Goal: Task Accomplishment & Management: Use online tool/utility

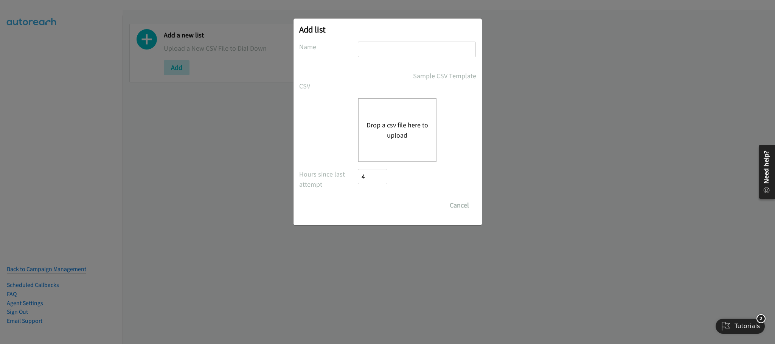
click at [376, 131] on button "Drop a csv file here to upload" at bounding box center [397, 130] width 62 height 20
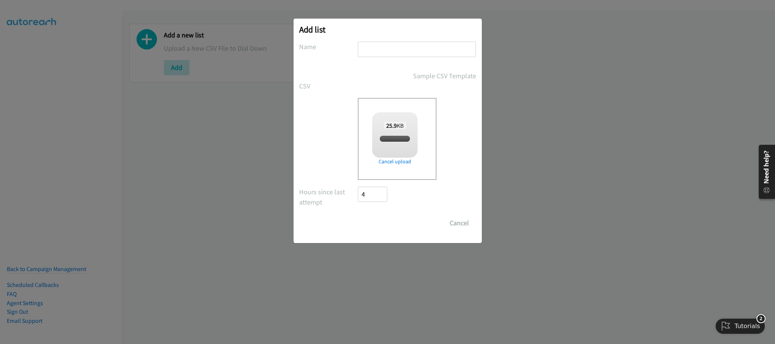
checkbox input "true"
click at [406, 53] on input "text" at bounding box center [417, 50] width 118 height 16
type input "PDK"
click at [383, 223] on input "Save List" at bounding box center [378, 223] width 40 height 15
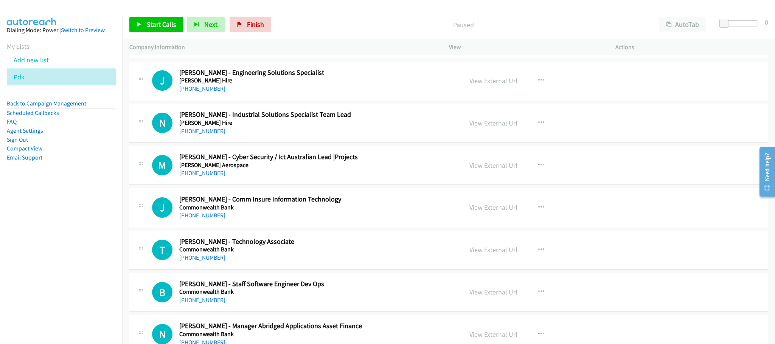
scroll to position [227, 0]
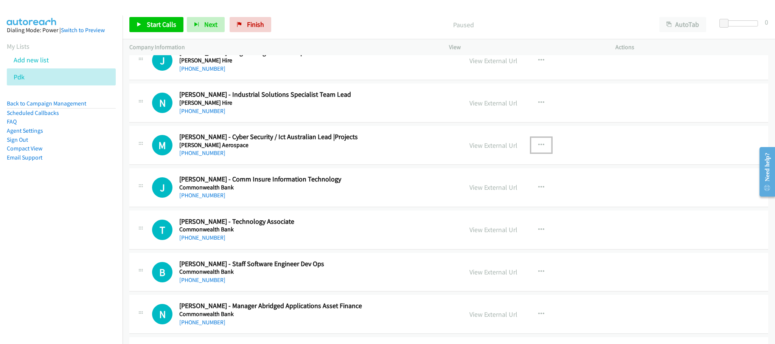
click at [538, 146] on icon "button" at bounding box center [541, 145] width 6 height 6
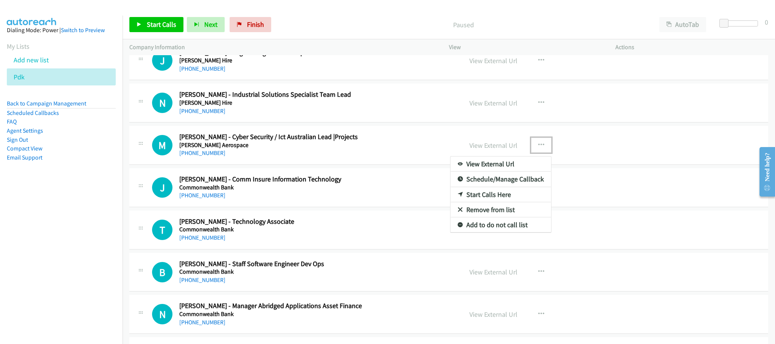
click at [500, 195] on link "Start Calls Here" at bounding box center [500, 194] width 101 height 15
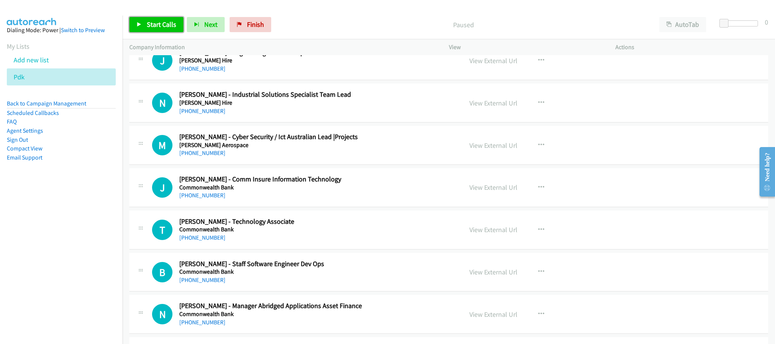
click at [158, 28] on span "Start Calls" at bounding box center [161, 24] width 29 height 9
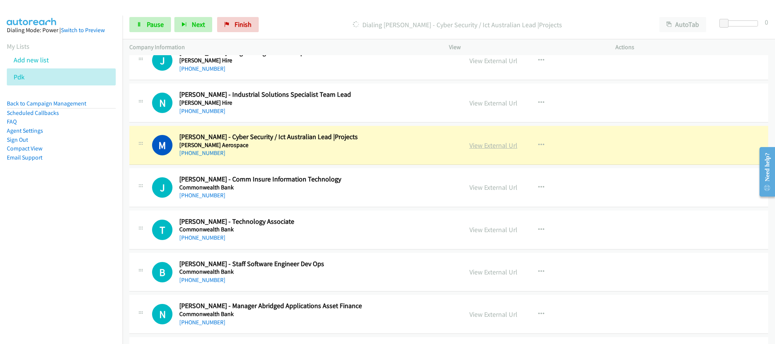
click at [473, 145] on link "View External Url" at bounding box center [493, 145] width 48 height 9
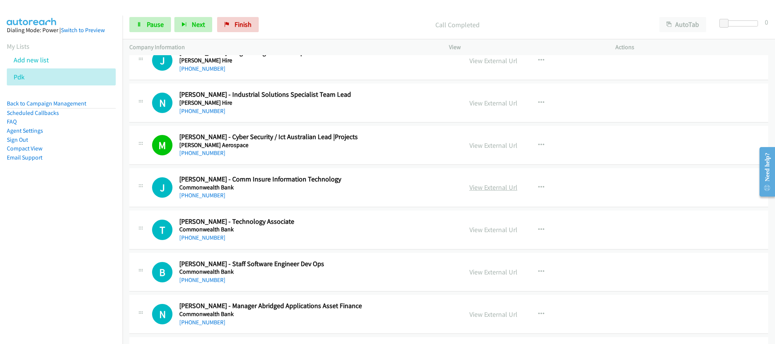
click at [489, 188] on link "View External Url" at bounding box center [493, 187] width 48 height 9
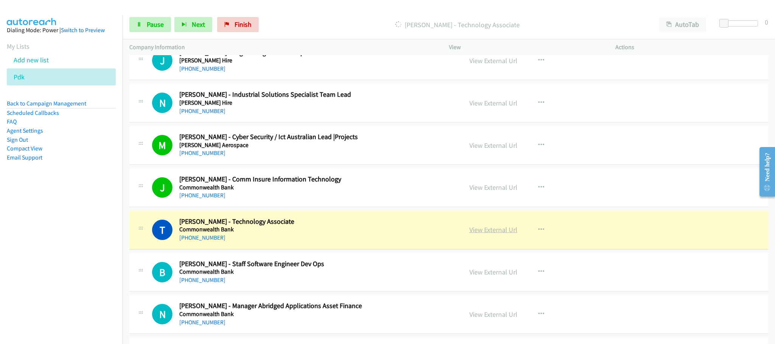
click at [490, 230] on link "View External Url" at bounding box center [493, 229] width 48 height 9
click at [157, 19] on link "Pause" at bounding box center [150, 24] width 42 height 15
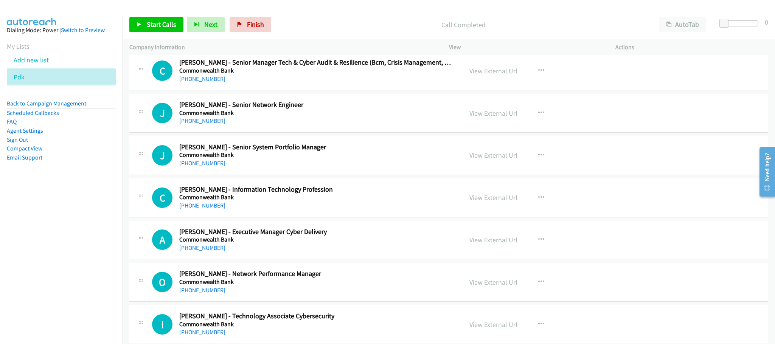
scroll to position [737, 0]
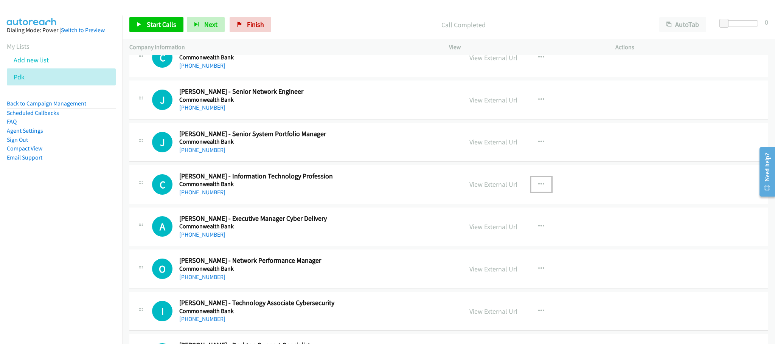
click at [538, 188] on icon "button" at bounding box center [541, 185] width 6 height 6
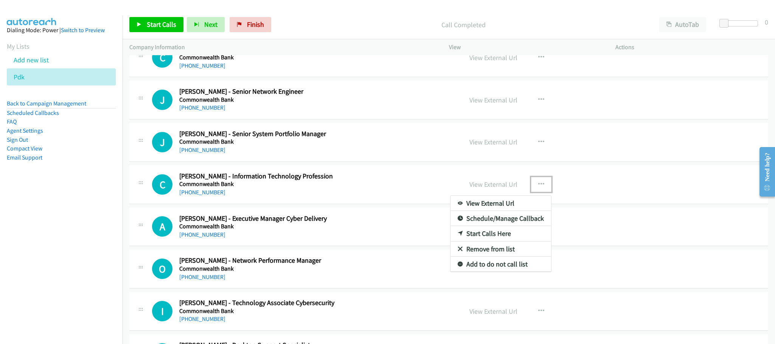
click at [483, 238] on link "Start Calls Here" at bounding box center [500, 233] width 101 height 15
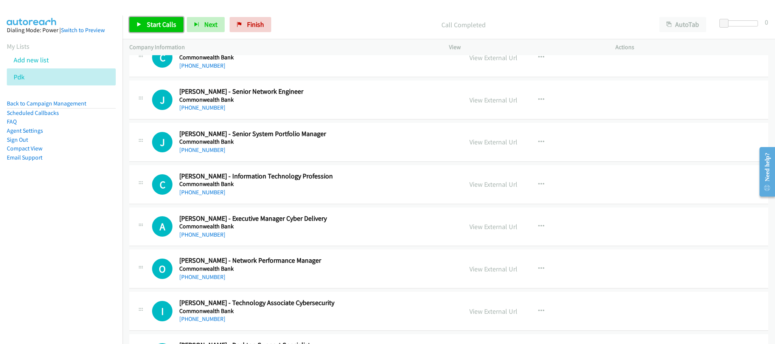
click at [155, 22] on span "Start Calls" at bounding box center [161, 24] width 29 height 9
click at [156, 23] on span "Pause" at bounding box center [155, 24] width 17 height 9
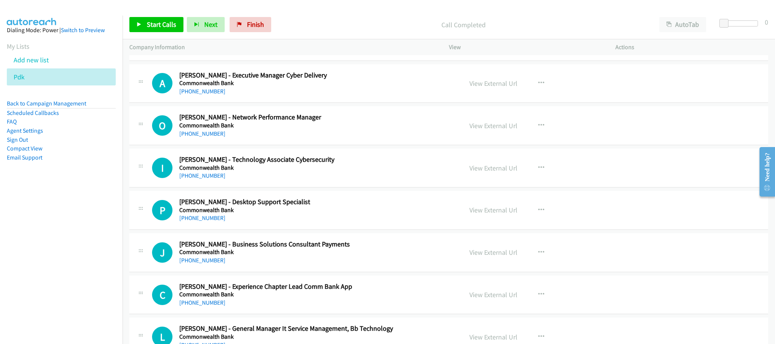
scroll to position [908, 0]
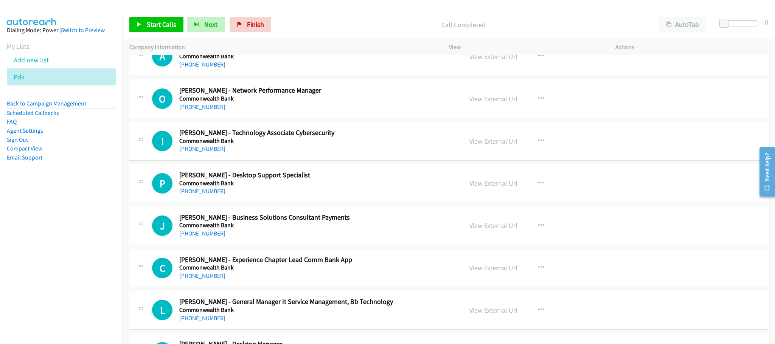
click at [428, 154] on div "+61 420 656 273" at bounding box center [315, 148] width 272 height 9
click at [538, 144] on icon "button" at bounding box center [541, 141] width 6 height 6
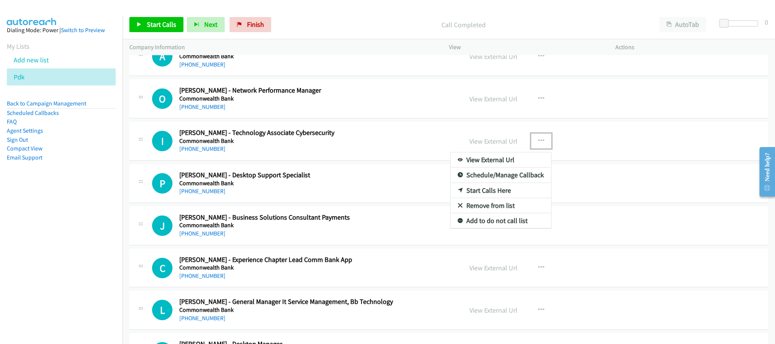
click at [491, 192] on link "Start Calls Here" at bounding box center [500, 190] width 101 height 15
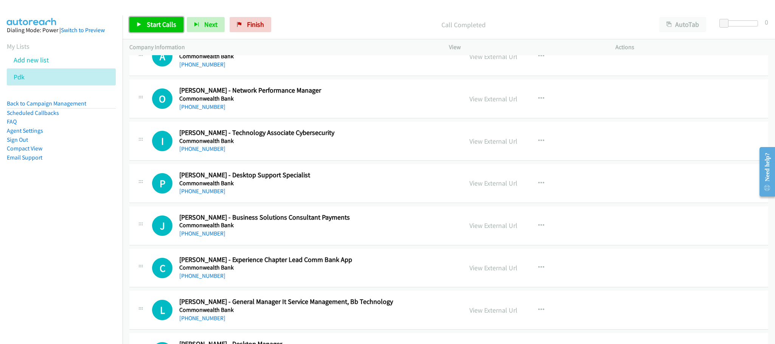
click at [158, 21] on span "Start Calls" at bounding box center [161, 24] width 29 height 9
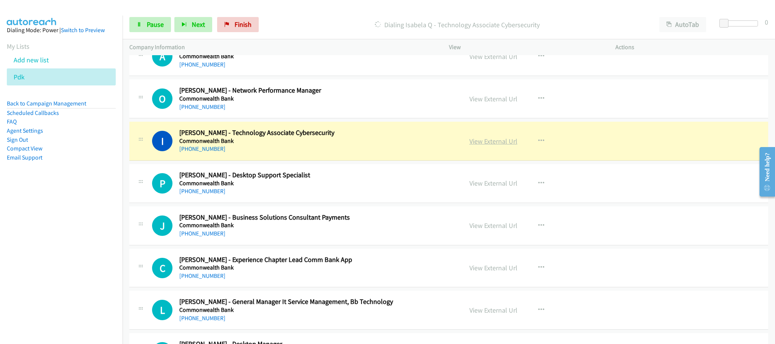
click at [484, 142] on link "View External Url" at bounding box center [493, 141] width 48 height 9
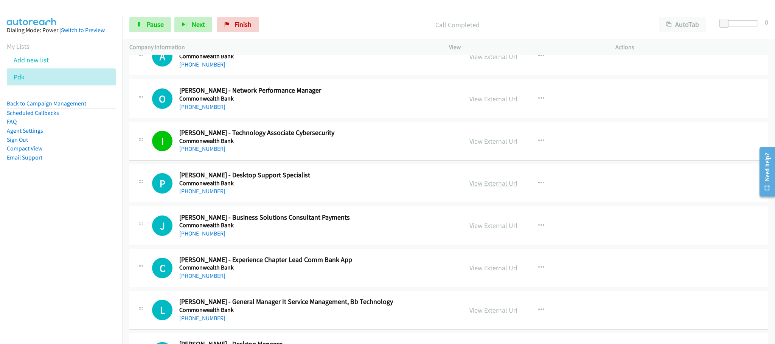
click at [487, 186] on link "View External Url" at bounding box center [493, 183] width 48 height 9
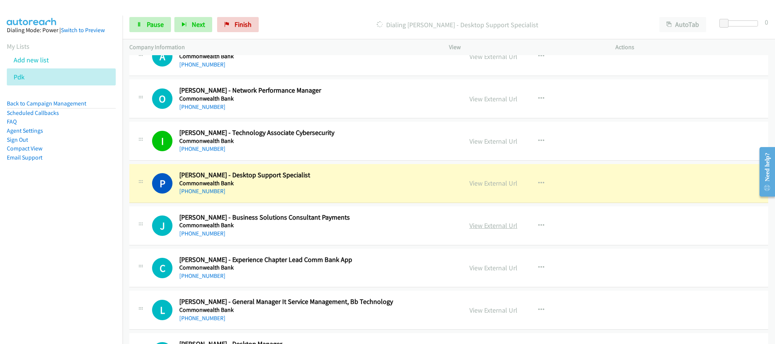
click at [489, 230] on link "View External Url" at bounding box center [493, 225] width 48 height 9
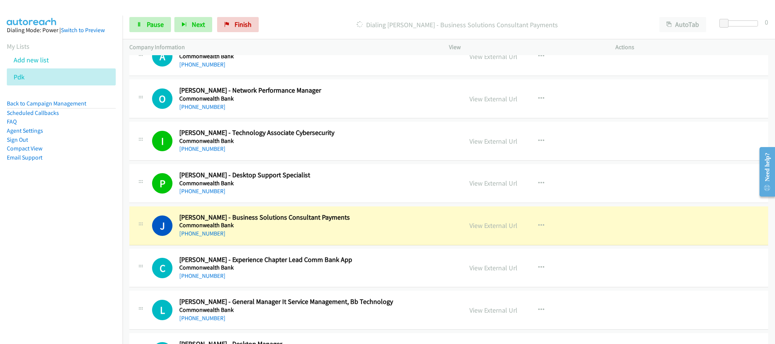
scroll to position [1078, 0]
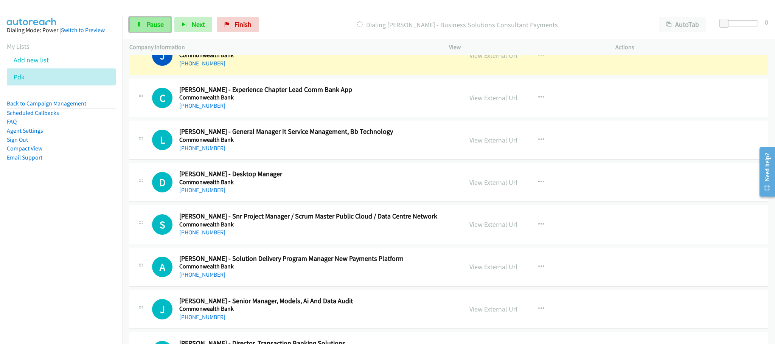
click at [152, 22] on span "Pause" at bounding box center [155, 24] width 17 height 9
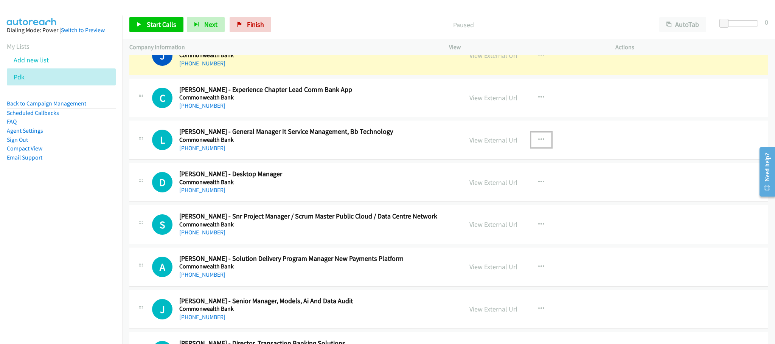
click at [531, 144] on button "button" at bounding box center [541, 139] width 20 height 15
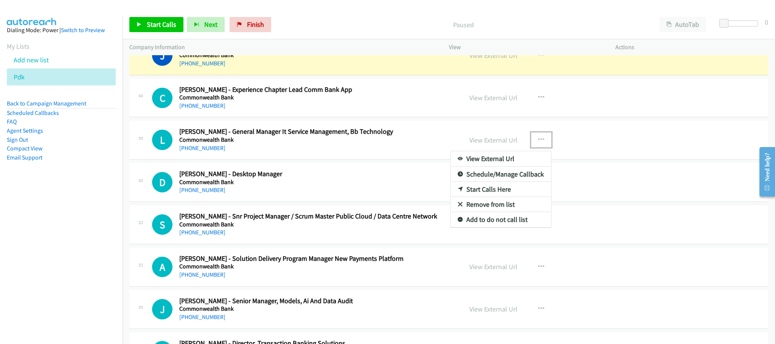
click at [476, 196] on link "Start Calls Here" at bounding box center [500, 189] width 101 height 15
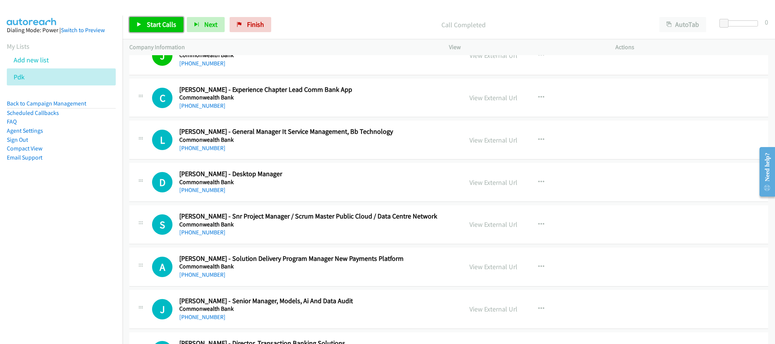
click at [150, 25] on span "Start Calls" at bounding box center [161, 24] width 29 height 9
click at [157, 21] on span "Pause" at bounding box center [155, 24] width 17 height 9
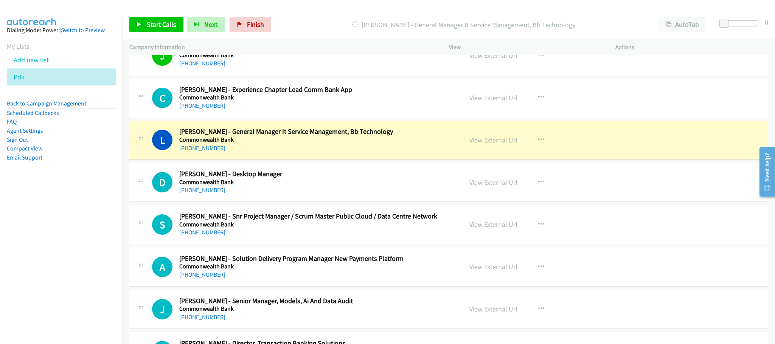
click at [475, 143] on link "View External Url" at bounding box center [493, 140] width 48 height 9
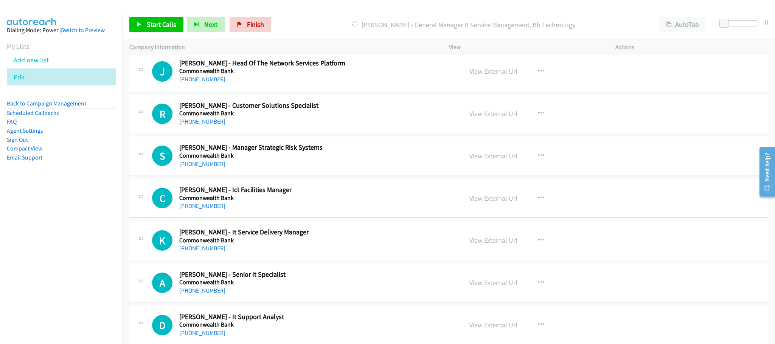
scroll to position [1758, 0]
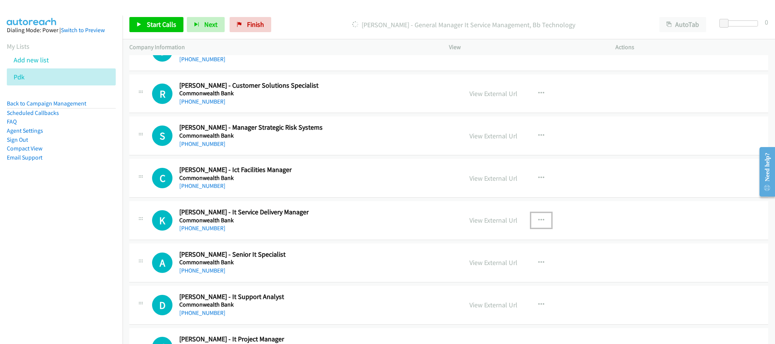
click at [539, 223] on icon "button" at bounding box center [541, 220] width 6 height 6
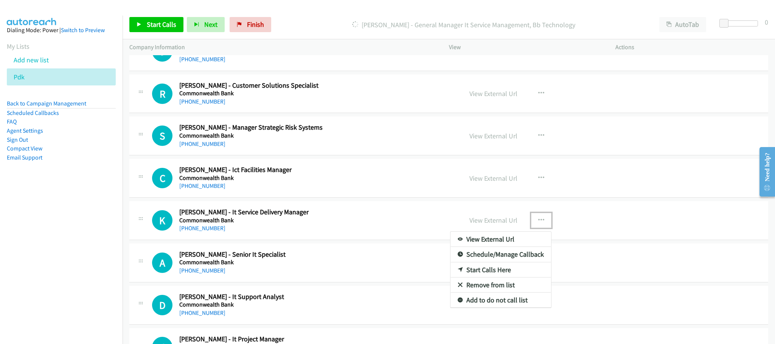
click at [496, 278] on link "Start Calls Here" at bounding box center [500, 269] width 101 height 15
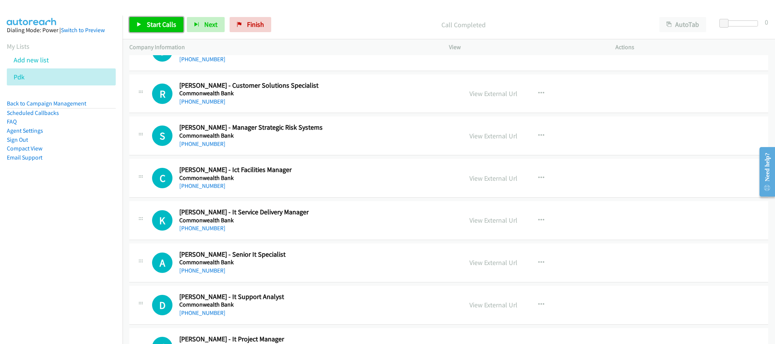
click at [149, 22] on span "Start Calls" at bounding box center [161, 24] width 29 height 9
click at [148, 26] on span "Pause" at bounding box center [155, 24] width 17 height 9
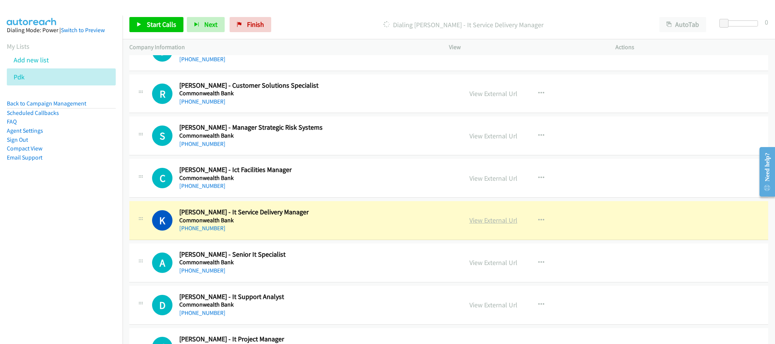
click at [486, 225] on link "View External Url" at bounding box center [493, 220] width 48 height 9
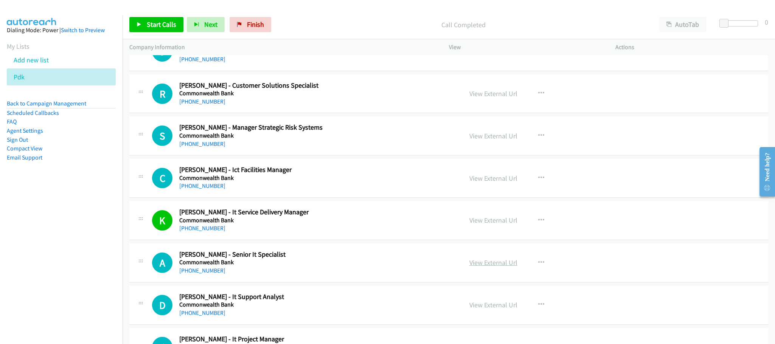
click at [492, 267] on link "View External Url" at bounding box center [493, 262] width 48 height 9
click at [163, 15] on div "Start Calls Pause Next Finish Call Completed AutoTab AutoTab 0" at bounding box center [449, 24] width 652 height 29
click at [161, 23] on span "Start Calls" at bounding box center [161, 24] width 29 height 9
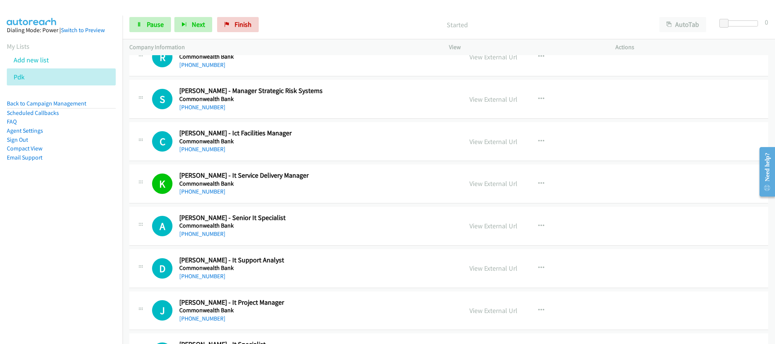
scroll to position [1815, 0]
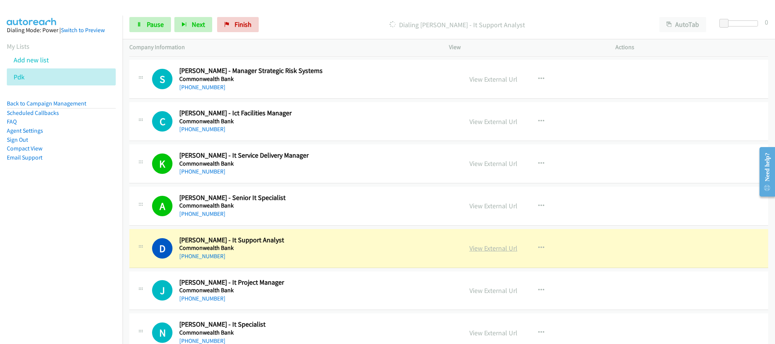
click at [497, 253] on link "View External Url" at bounding box center [493, 248] width 48 height 9
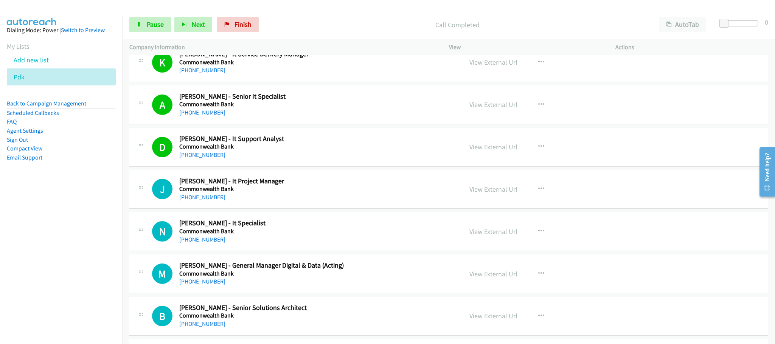
scroll to position [1929, 0]
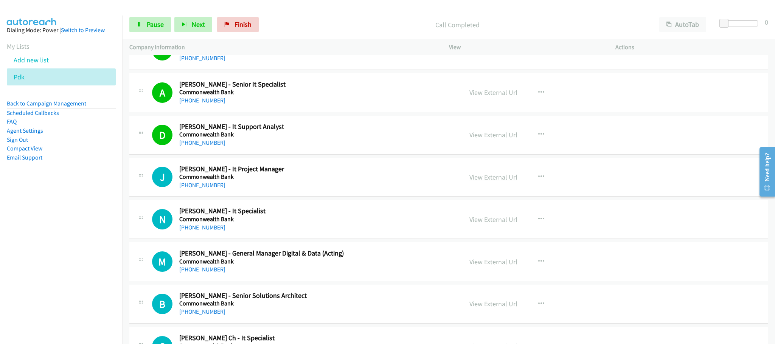
click at [485, 182] on link "View External Url" at bounding box center [493, 177] width 48 height 9
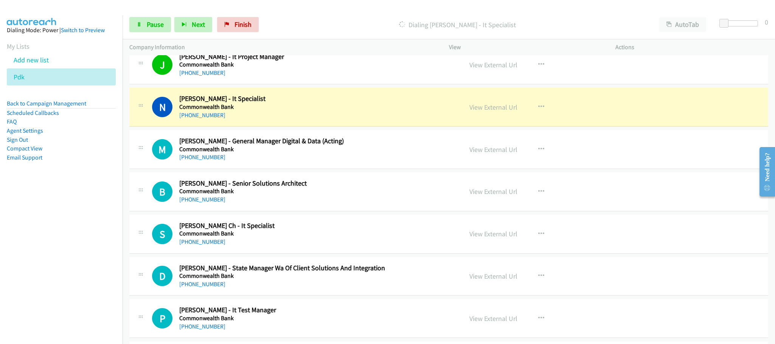
scroll to position [2042, 0]
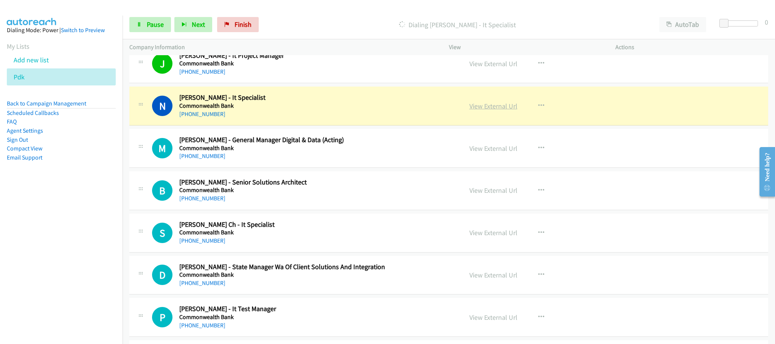
click at [490, 110] on link "View External Url" at bounding box center [493, 106] width 48 height 9
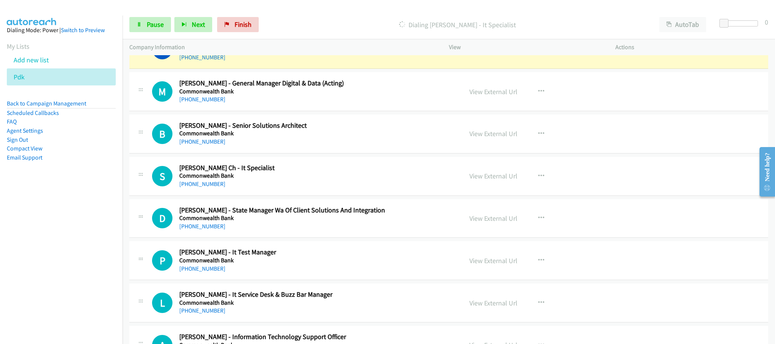
scroll to position [2156, 0]
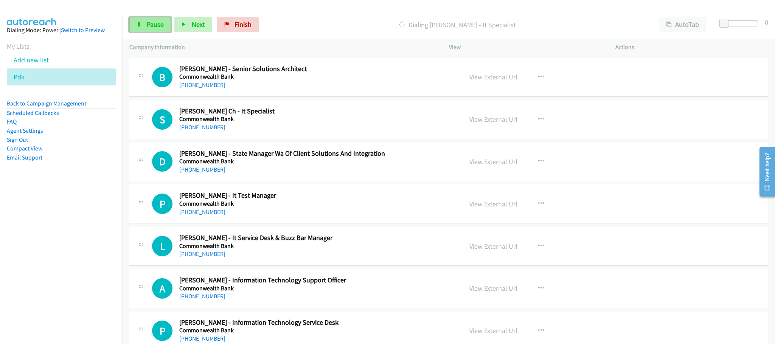
click at [147, 20] on span "Pause" at bounding box center [155, 24] width 17 height 9
click at [538, 123] on icon "button" at bounding box center [541, 119] width 6 height 6
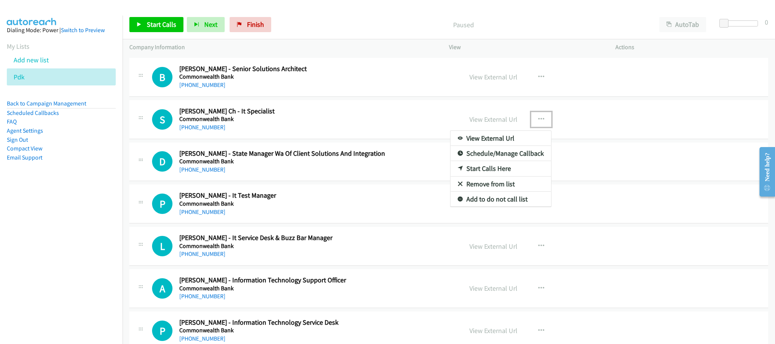
click at [490, 176] on link "Start Calls Here" at bounding box center [500, 168] width 101 height 15
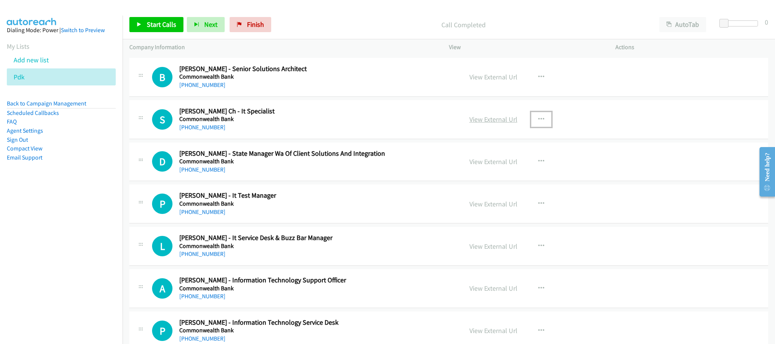
click at [507, 124] on link "View External Url" at bounding box center [493, 119] width 48 height 9
click at [147, 21] on span "Start Calls" at bounding box center [161, 24] width 29 height 9
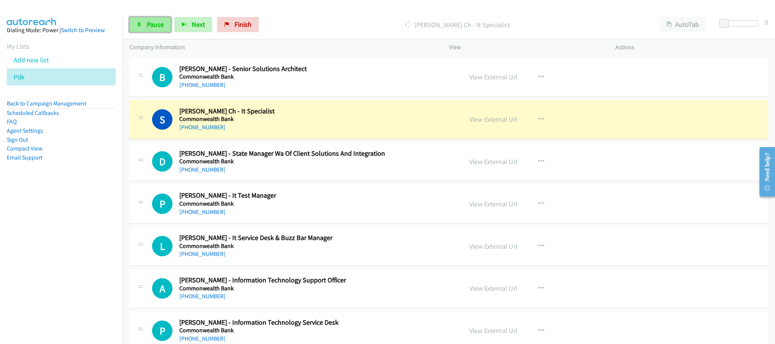
click at [141, 23] on icon at bounding box center [139, 24] width 5 height 5
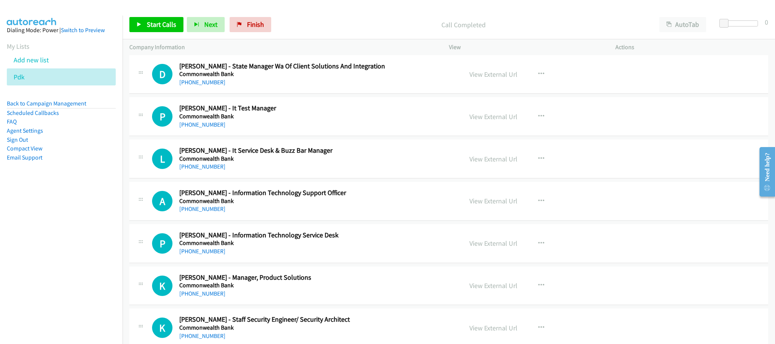
scroll to position [2269, 0]
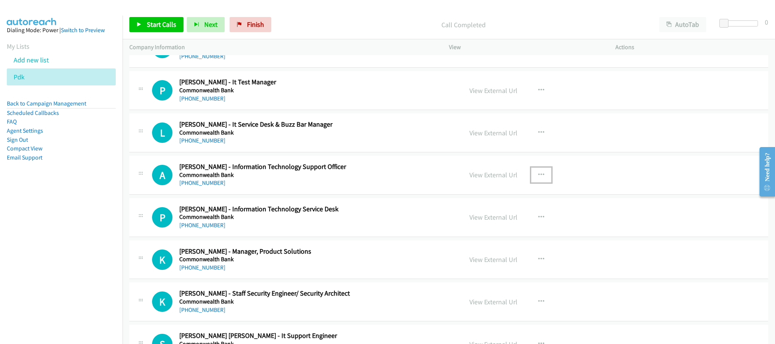
click at [538, 178] on icon "button" at bounding box center [541, 175] width 6 height 6
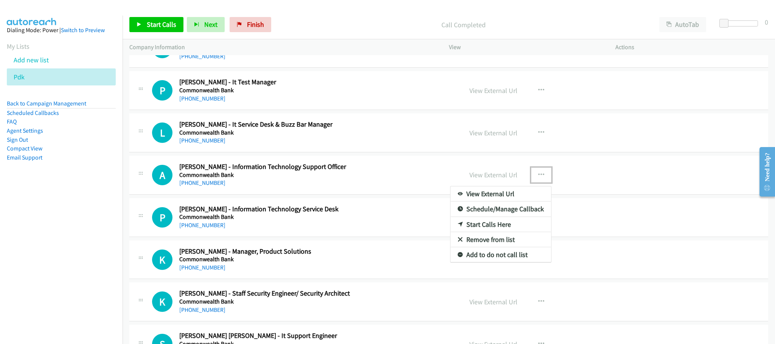
click at [496, 232] on link "Start Calls Here" at bounding box center [500, 224] width 101 height 15
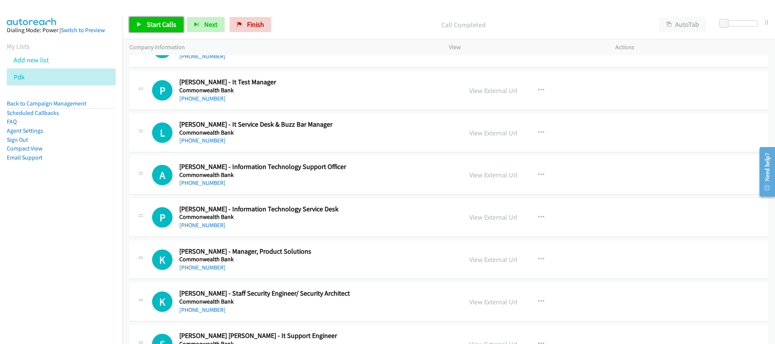
click at [153, 25] on span "Start Calls" at bounding box center [161, 24] width 29 height 9
click at [485, 179] on link "View External Url" at bounding box center [493, 175] width 48 height 9
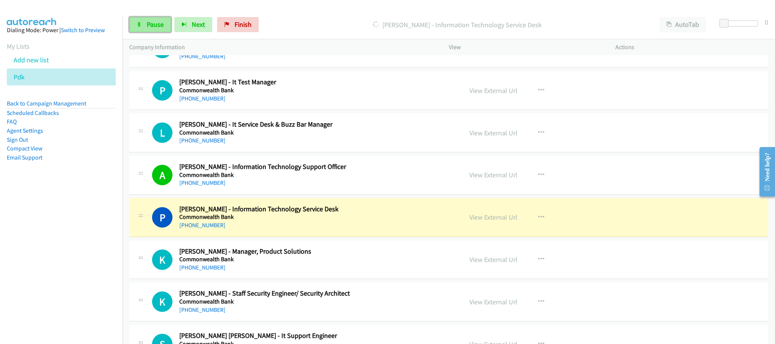
click at [147, 30] on link "Pause" at bounding box center [150, 24] width 42 height 15
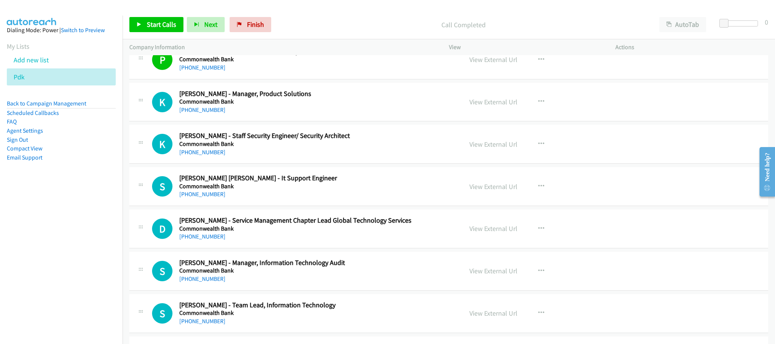
scroll to position [2439, 0]
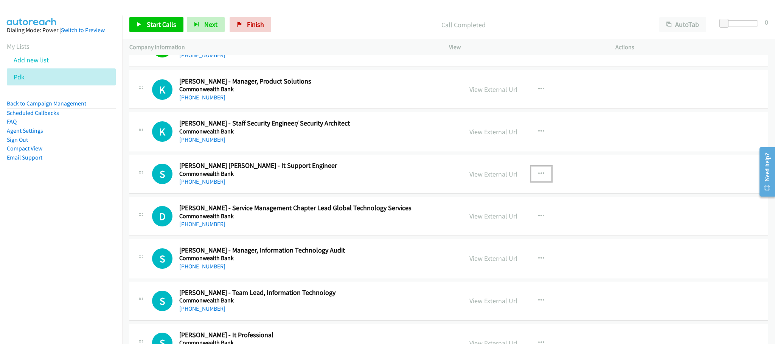
click at [538, 177] on icon "button" at bounding box center [541, 174] width 6 height 6
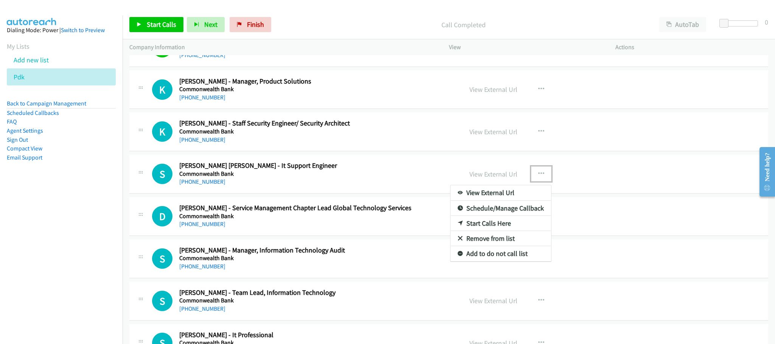
click at [495, 231] on link "Start Calls Here" at bounding box center [500, 223] width 101 height 15
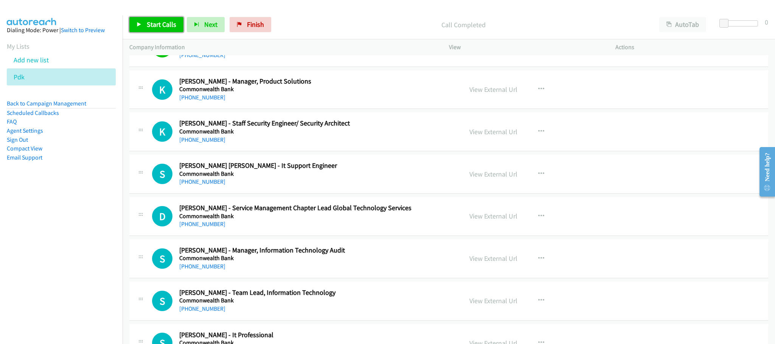
click at [166, 24] on span "Start Calls" at bounding box center [161, 24] width 29 height 9
click at [166, 24] on link "Pause" at bounding box center [150, 24] width 42 height 15
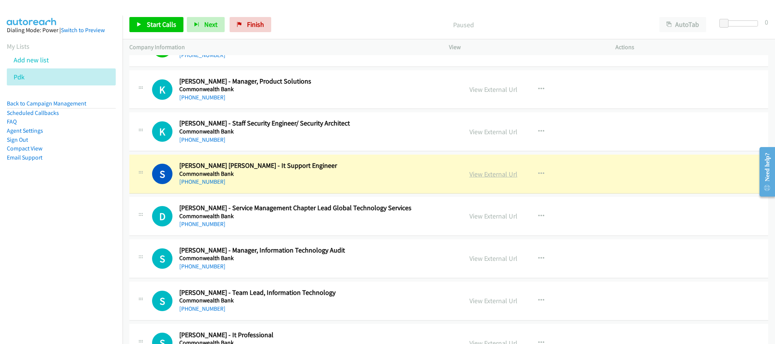
click at [486, 178] on link "View External Url" at bounding box center [493, 174] width 48 height 9
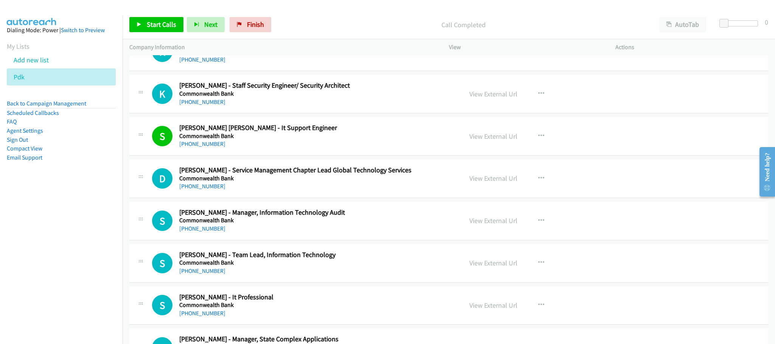
scroll to position [2496, 0]
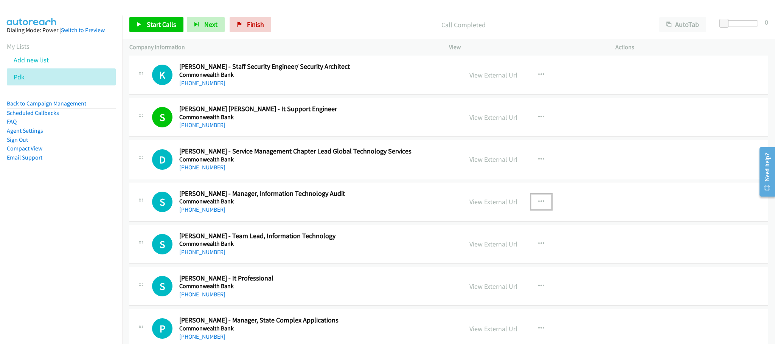
click at [538, 205] on icon "button" at bounding box center [541, 202] width 6 height 6
click at [488, 259] on link "Start Calls Here" at bounding box center [500, 251] width 101 height 15
click at [164, 25] on span "Start Calls" at bounding box center [161, 24] width 29 height 9
click at [164, 25] on link "Pause" at bounding box center [150, 24] width 42 height 15
click at [497, 206] on link "View External Url" at bounding box center [493, 201] width 48 height 9
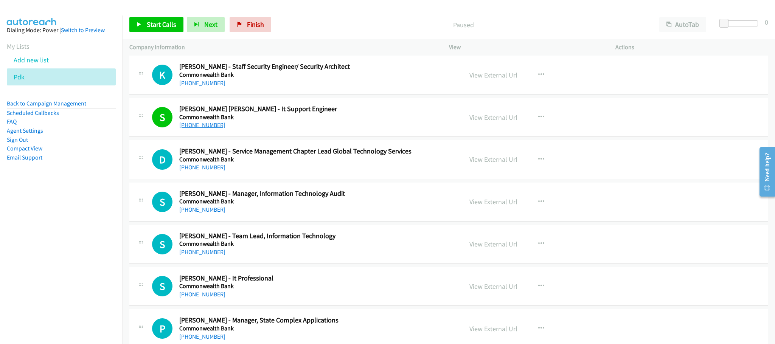
click at [203, 129] on link "+61 450 786 069" at bounding box center [202, 124] width 46 height 7
click at [217, 213] on link "+61 2 7202 5118" at bounding box center [202, 209] width 46 height 7
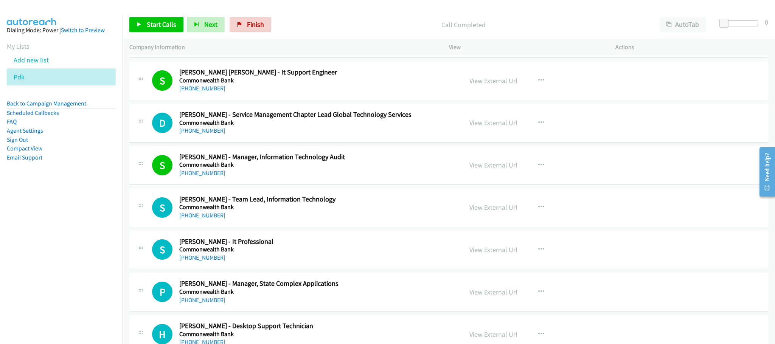
scroll to position [2553, 0]
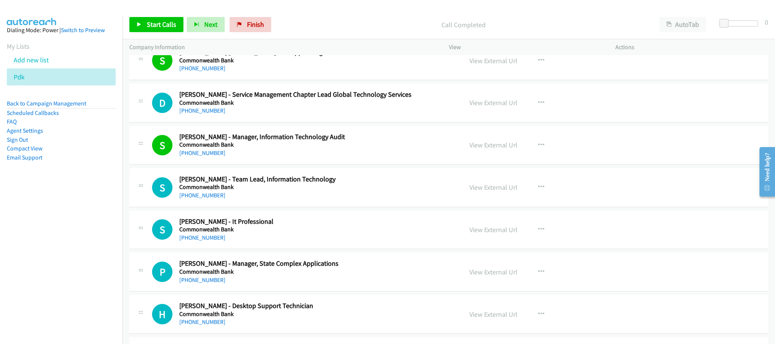
click at [413, 184] on h2 "Sanoja Chand - Team Lead, Information Technology" at bounding box center [315, 179] width 272 height 9
click at [542, 195] on button "button" at bounding box center [541, 187] width 20 height 15
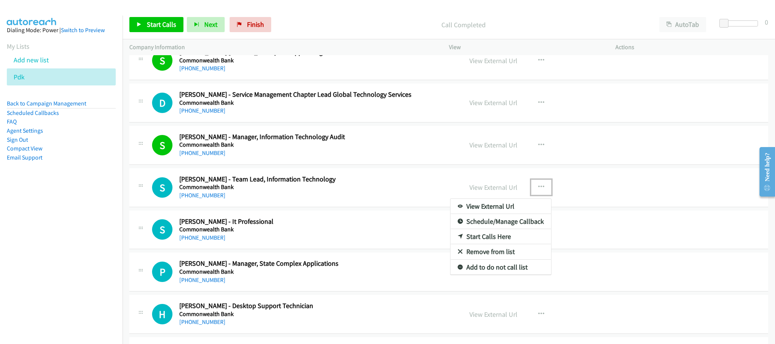
click at [504, 244] on link "Start Calls Here" at bounding box center [500, 236] width 101 height 15
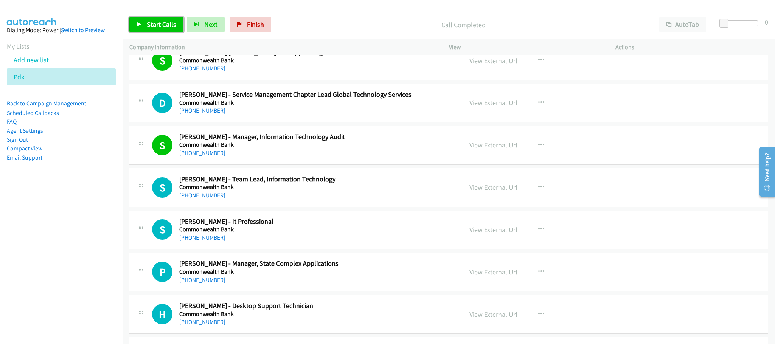
click at [159, 22] on span "Start Calls" at bounding box center [161, 24] width 29 height 9
click at [480, 192] on link "View External Url" at bounding box center [493, 187] width 48 height 9
click at [159, 30] on link "Pause" at bounding box center [150, 24] width 42 height 15
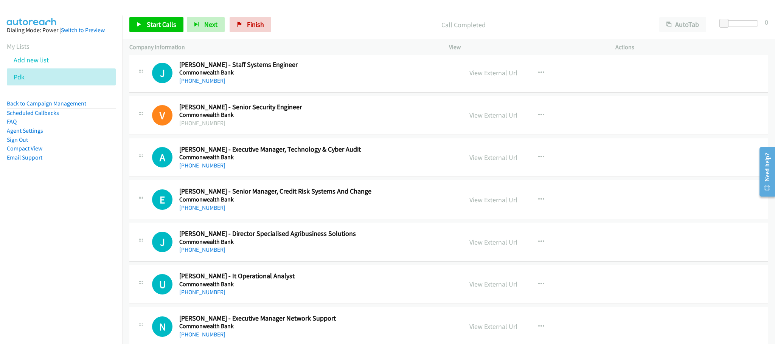
scroll to position [2893, 0]
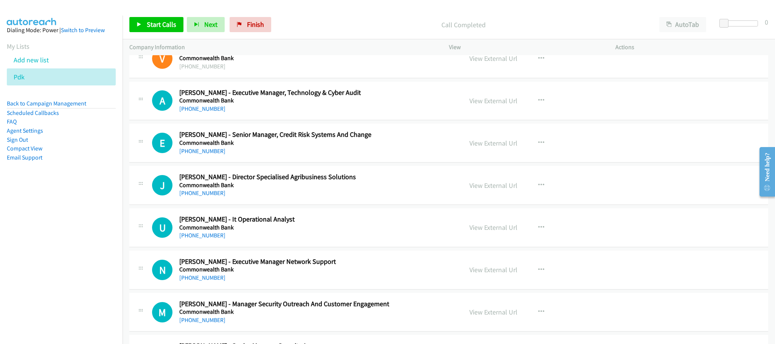
click at [412, 104] on h5 "Commonwealth Bank" at bounding box center [315, 101] width 272 height 8
click at [538, 104] on icon "button" at bounding box center [541, 101] width 6 height 6
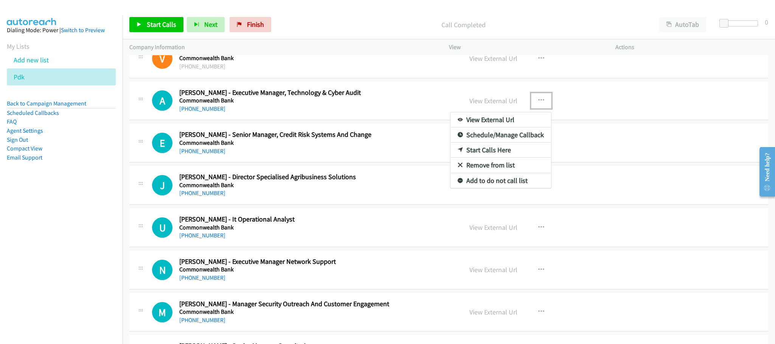
click at [483, 158] on link "Start Calls Here" at bounding box center [500, 150] width 101 height 15
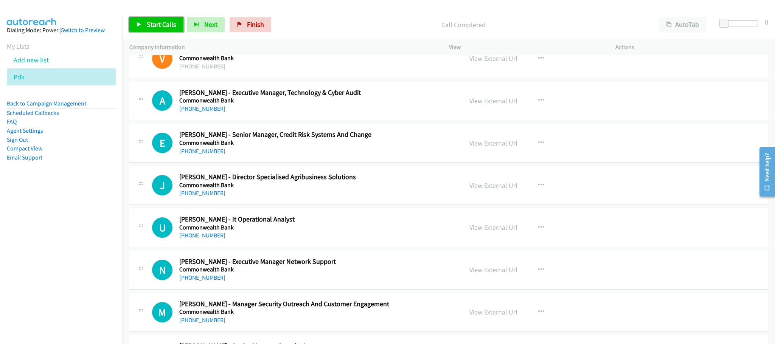
click at [141, 23] on icon at bounding box center [139, 24] width 5 height 5
click at [499, 105] on link "View External Url" at bounding box center [493, 100] width 48 height 9
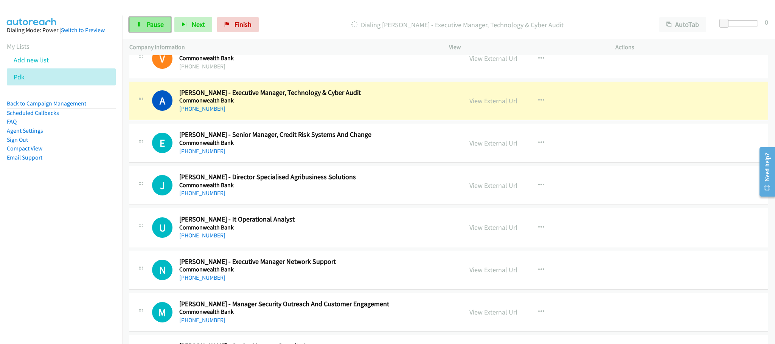
click at [144, 26] on link "Pause" at bounding box center [150, 24] width 42 height 15
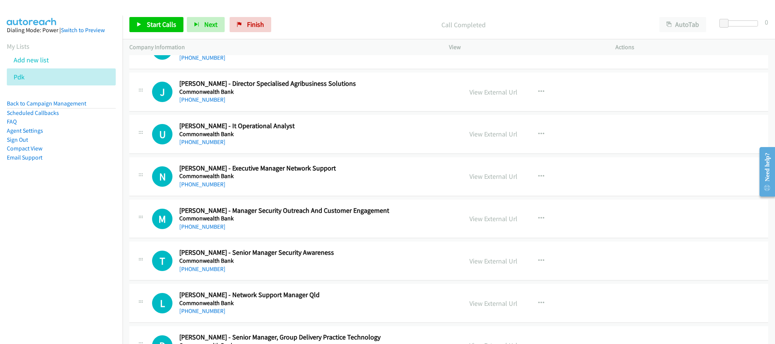
scroll to position [3006, 0]
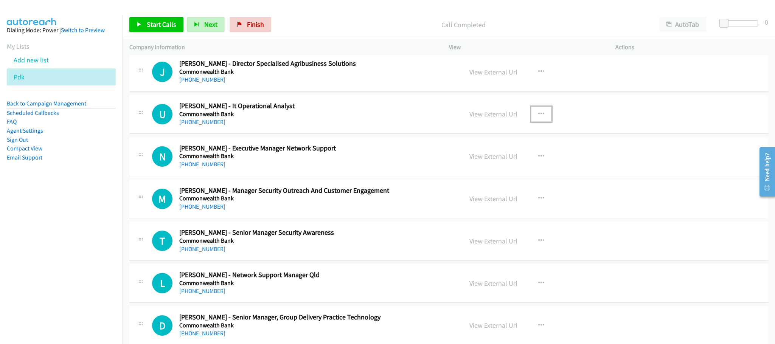
click at [538, 117] on icon "button" at bounding box center [541, 114] width 6 height 6
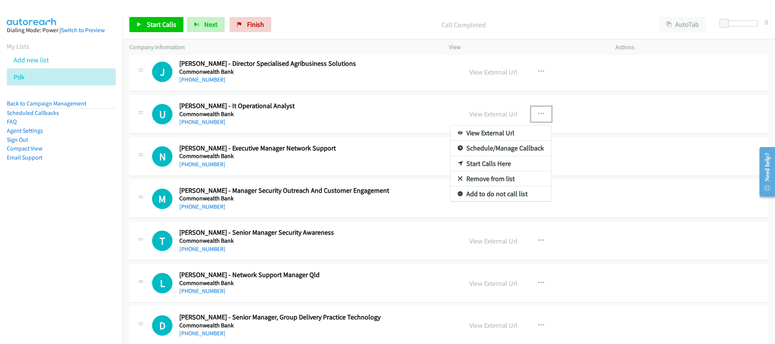
click at [472, 171] on link "Start Calls Here" at bounding box center [500, 163] width 101 height 15
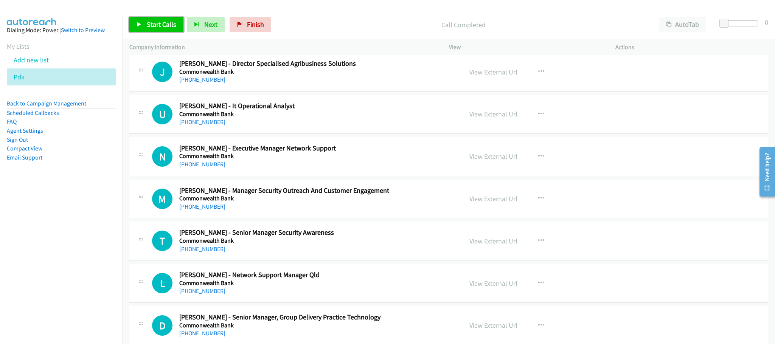
click at [144, 24] on link "Start Calls" at bounding box center [156, 24] width 54 height 15
click at [475, 118] on link "View External Url" at bounding box center [493, 114] width 48 height 9
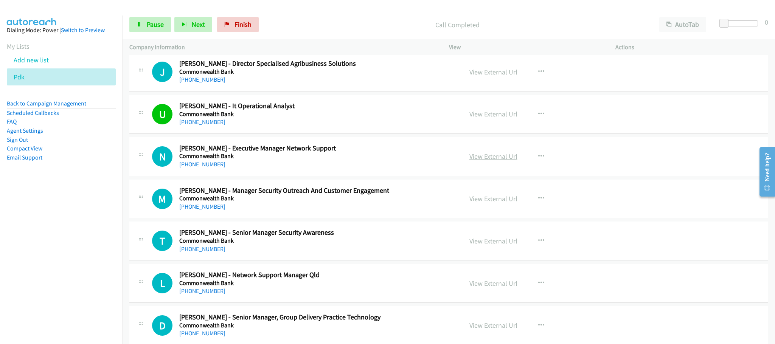
click at [484, 161] on link "View External Url" at bounding box center [493, 156] width 48 height 9
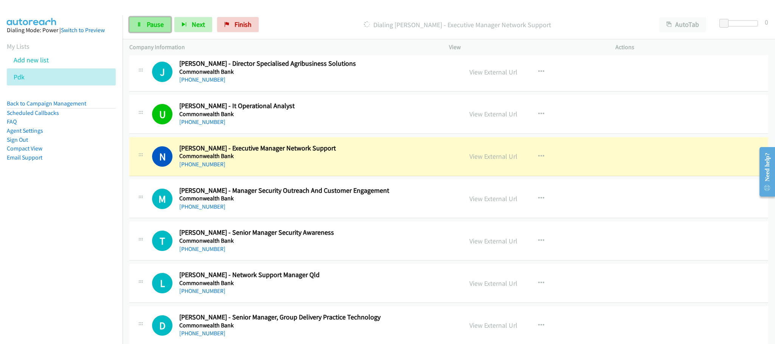
click at [151, 23] on span "Pause" at bounding box center [155, 24] width 17 height 9
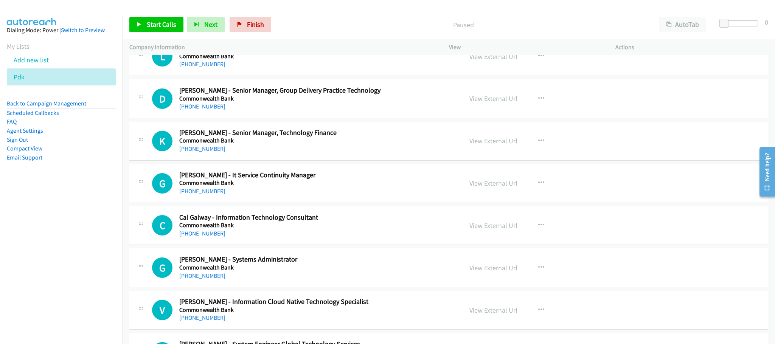
scroll to position [3290, 0]
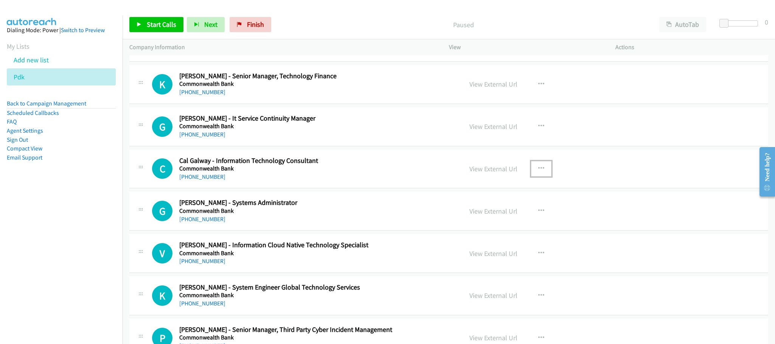
click at [538, 172] on icon "button" at bounding box center [541, 169] width 6 height 6
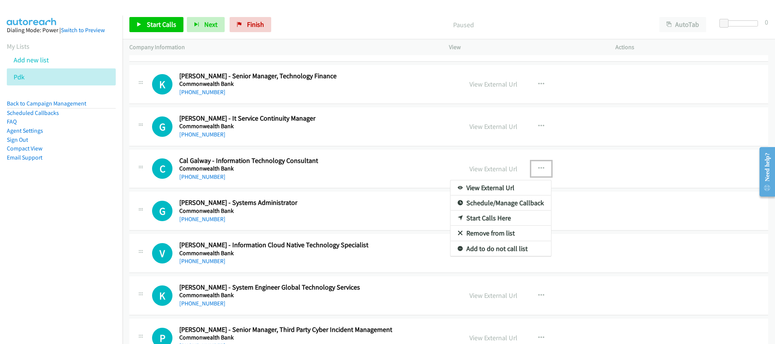
click at [489, 226] on link "Start Calls Here" at bounding box center [500, 218] width 101 height 15
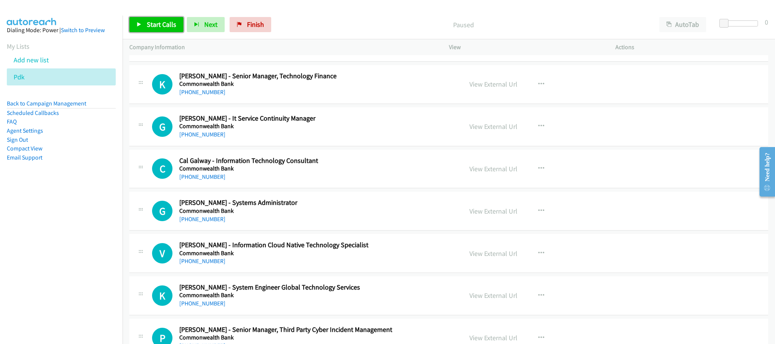
click at [164, 26] on span "Start Calls" at bounding box center [161, 24] width 29 height 9
click at [478, 173] on link "View External Url" at bounding box center [493, 169] width 48 height 9
click at [538, 172] on icon "button" at bounding box center [541, 169] width 6 height 6
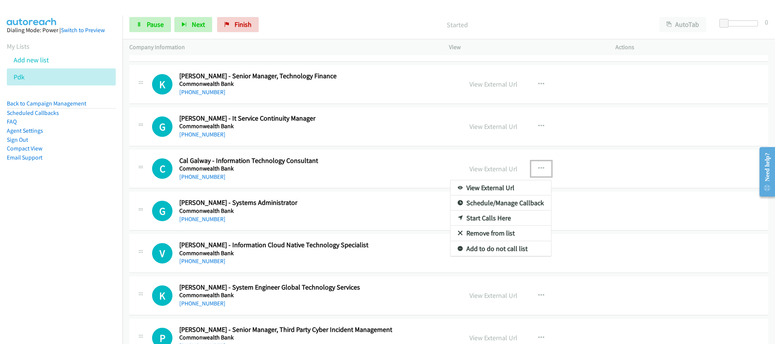
click at [479, 226] on link "Start Calls Here" at bounding box center [500, 218] width 101 height 15
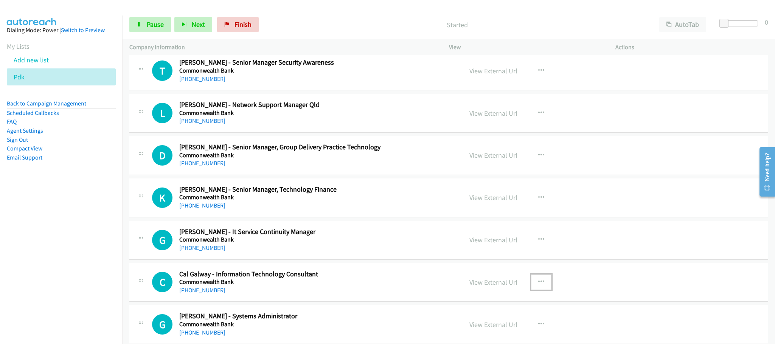
scroll to position [3233, 0]
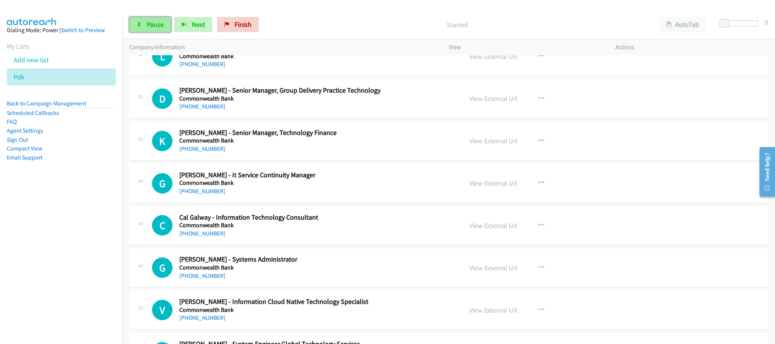
click at [155, 25] on span "Pause" at bounding box center [155, 24] width 17 height 9
click at [155, 25] on span "Start Calls" at bounding box center [161, 24] width 29 height 9
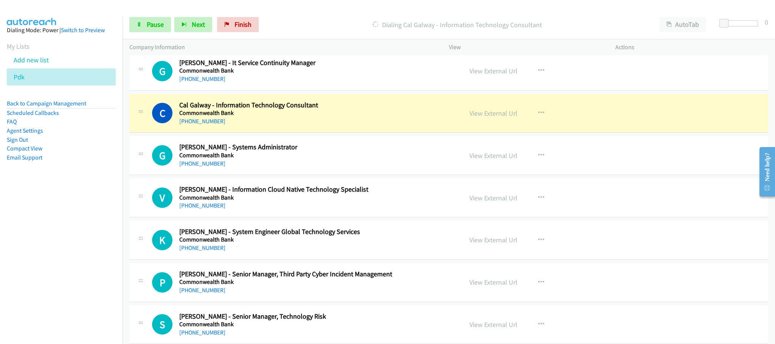
scroll to position [3347, 0]
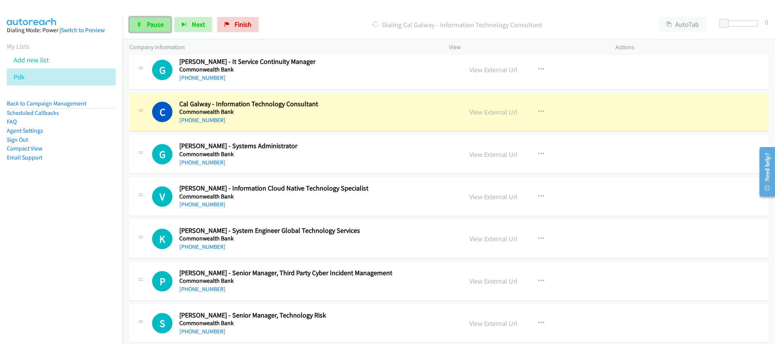
click at [159, 27] on span "Pause" at bounding box center [155, 24] width 17 height 9
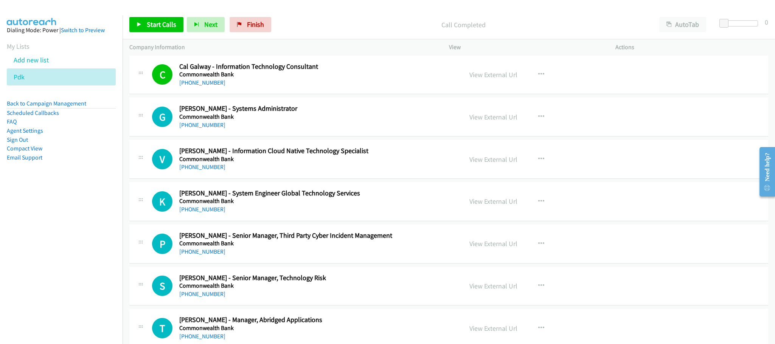
scroll to position [3404, 0]
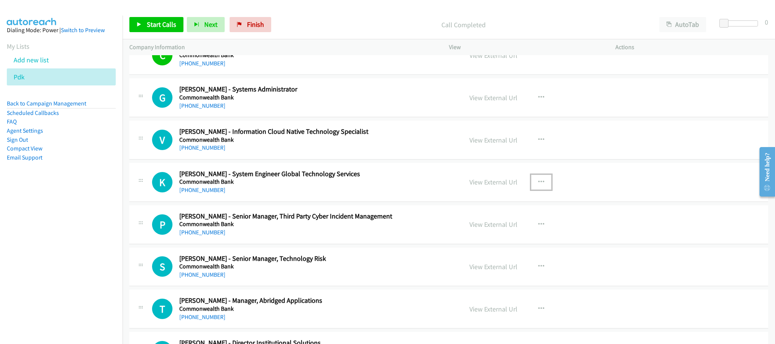
click at [538, 185] on icon "button" at bounding box center [541, 182] width 6 height 6
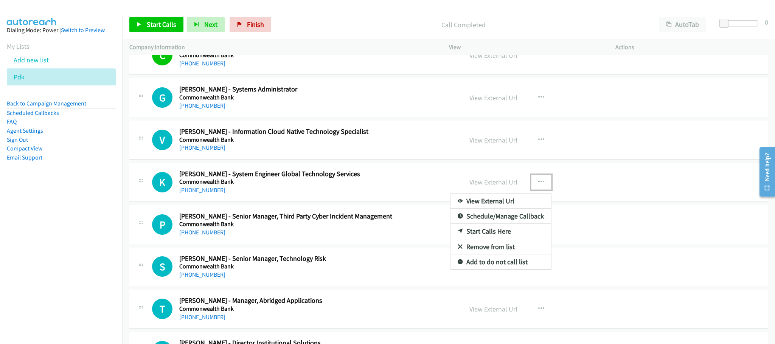
click at [483, 239] on link "Start Calls Here" at bounding box center [500, 231] width 101 height 15
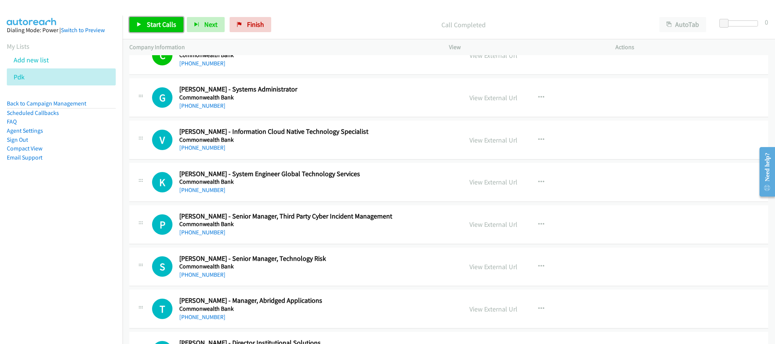
click at [155, 24] on span "Start Calls" at bounding box center [161, 24] width 29 height 9
click at [483, 144] on link "View External Url" at bounding box center [493, 140] width 48 height 9
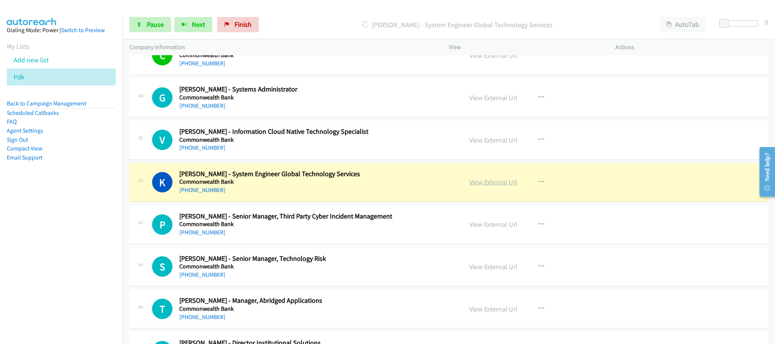
click at [483, 186] on link "View External Url" at bounding box center [493, 182] width 48 height 9
click at [151, 16] on div "Start Calls Pause Next Finish Dialing Kumar G. - System Engineer Global Technol…" at bounding box center [449, 24] width 652 height 29
click at [152, 25] on span "Pause" at bounding box center [155, 24] width 17 height 9
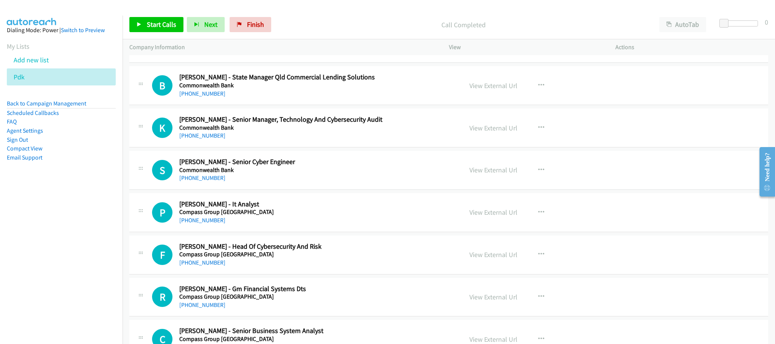
scroll to position [3857, 0]
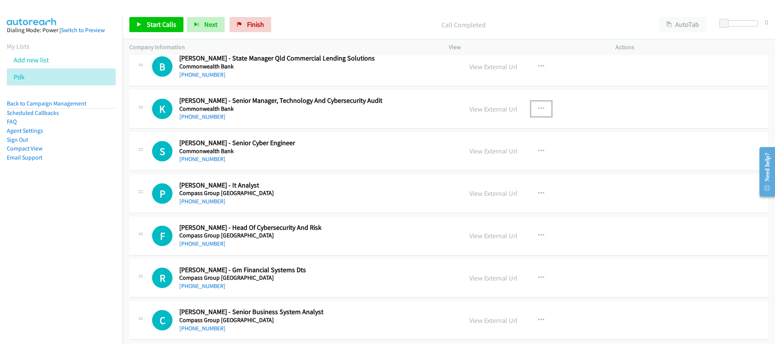
click at [540, 116] on button "button" at bounding box center [541, 108] width 20 height 15
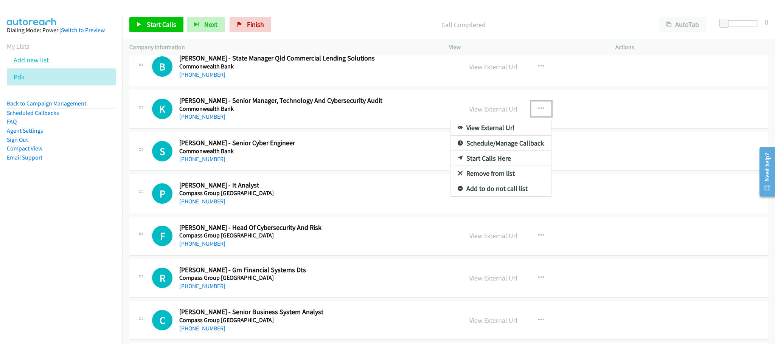
click at [489, 166] on link "Start Calls Here" at bounding box center [500, 158] width 101 height 15
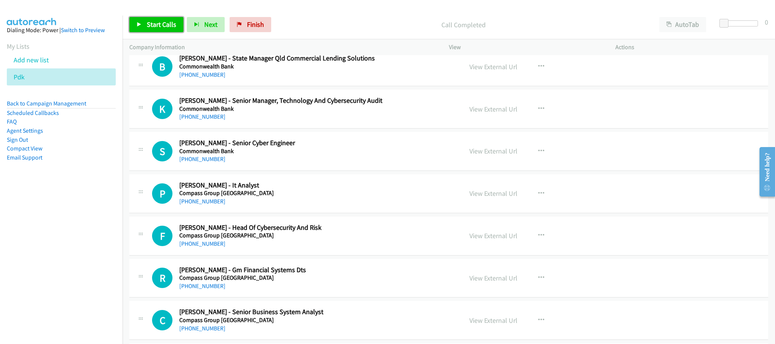
click at [160, 25] on span "Start Calls" at bounding box center [161, 24] width 29 height 9
click at [483, 113] on link "View External Url" at bounding box center [493, 109] width 48 height 9
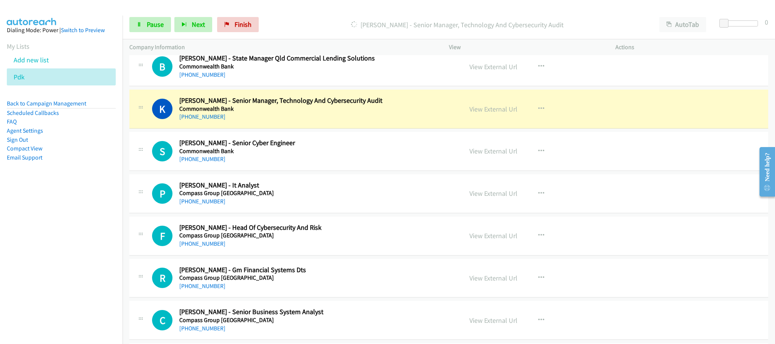
scroll to position [3914, 0]
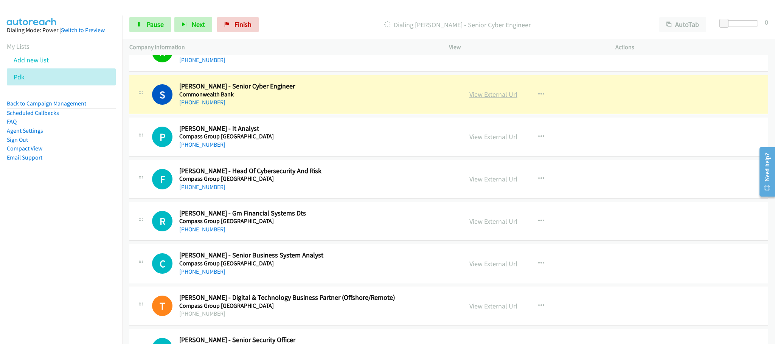
click at [490, 99] on link "View External Url" at bounding box center [493, 94] width 48 height 9
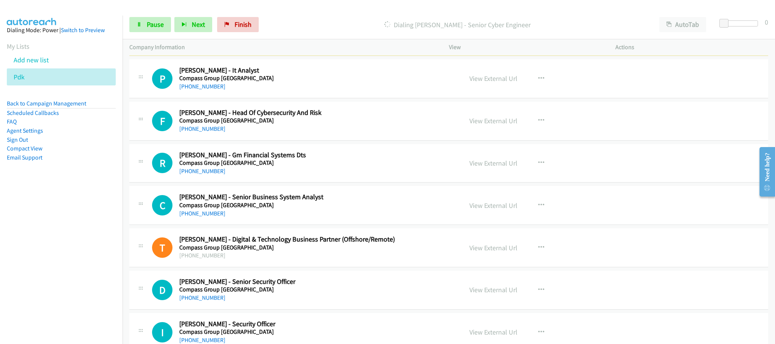
scroll to position [3971, 0]
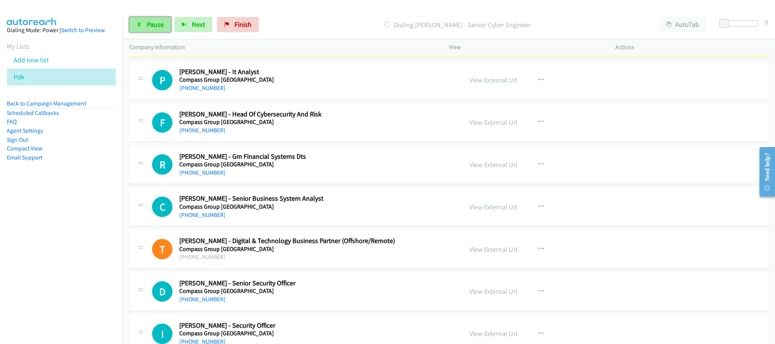
click at [160, 23] on span "Pause" at bounding box center [155, 24] width 17 height 9
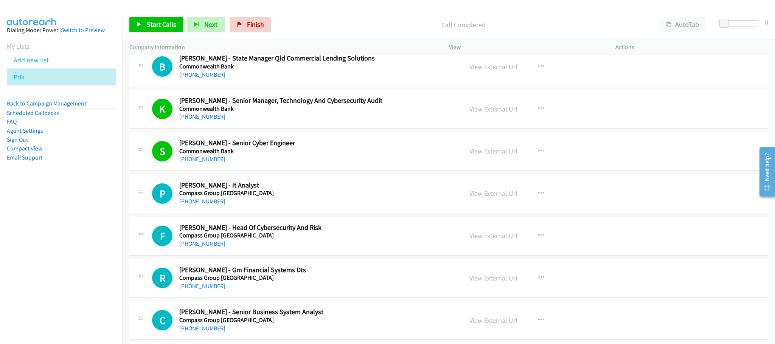
scroll to position [3914, 0]
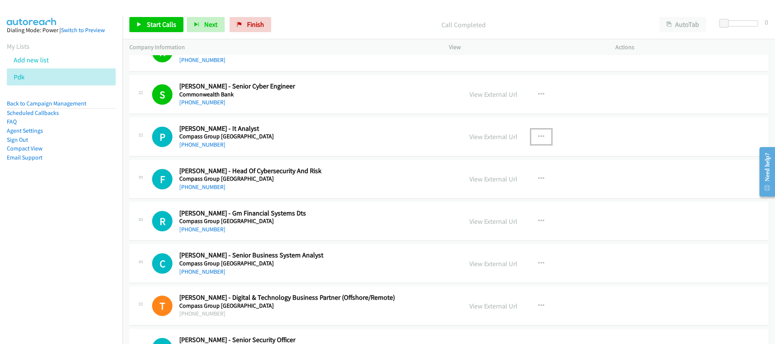
click at [538, 140] on icon "button" at bounding box center [541, 137] width 6 height 6
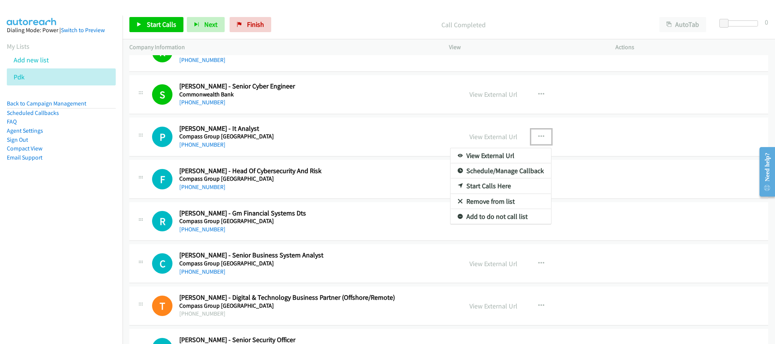
click at [490, 194] on link "Start Calls Here" at bounding box center [500, 185] width 101 height 15
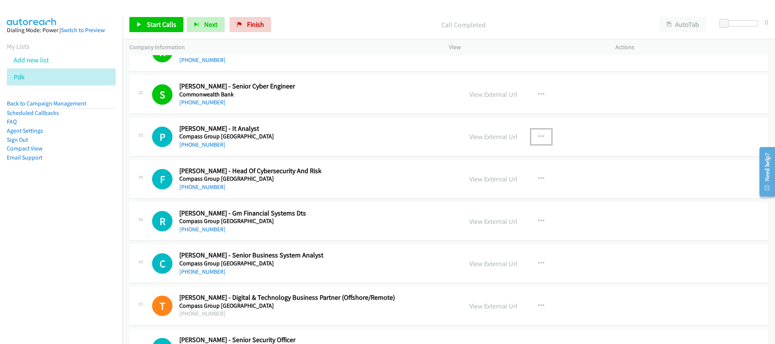
click at [538, 140] on icon "button" at bounding box center [541, 137] width 6 height 6
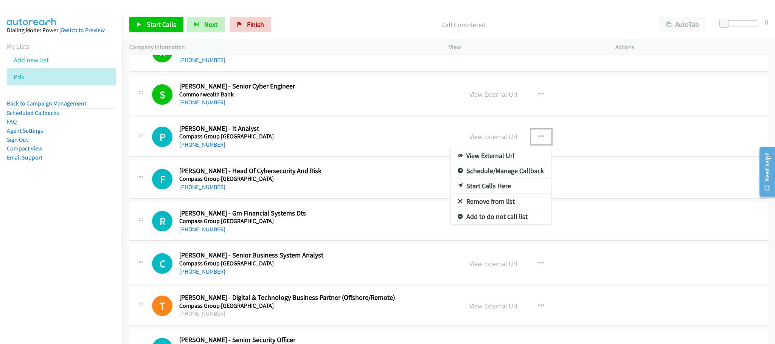
click at [505, 194] on link "Start Calls Here" at bounding box center [500, 185] width 101 height 15
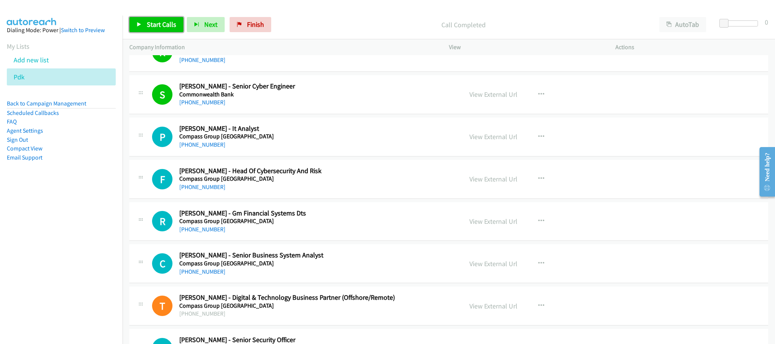
click at [157, 23] on span "Start Calls" at bounding box center [161, 24] width 29 height 9
click at [156, 24] on span "Pause" at bounding box center [155, 24] width 17 height 9
click at [480, 141] on link "View External Url" at bounding box center [493, 136] width 48 height 9
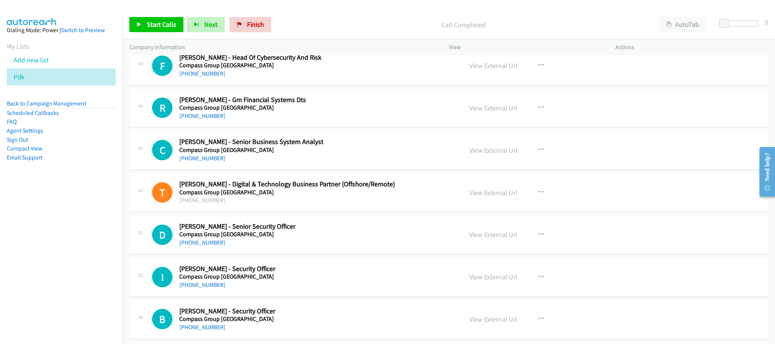
scroll to position [3971, 0]
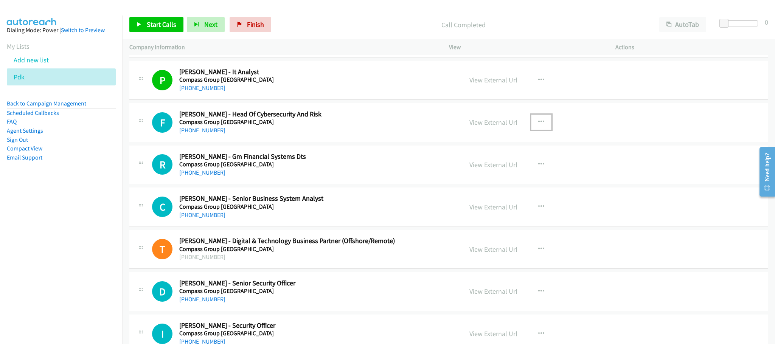
click at [538, 125] on icon "button" at bounding box center [541, 122] width 6 height 6
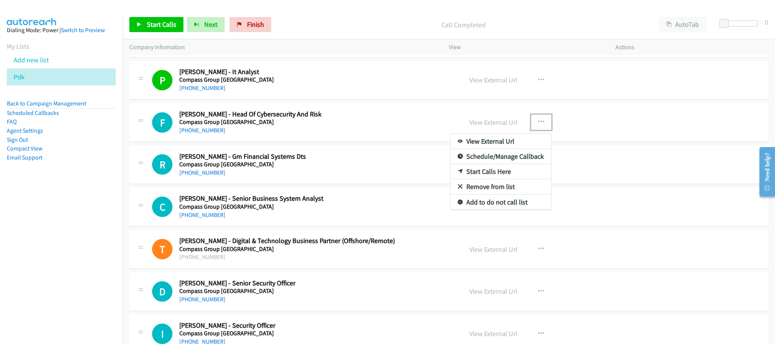
click at [494, 179] on link "Start Calls Here" at bounding box center [500, 171] width 101 height 15
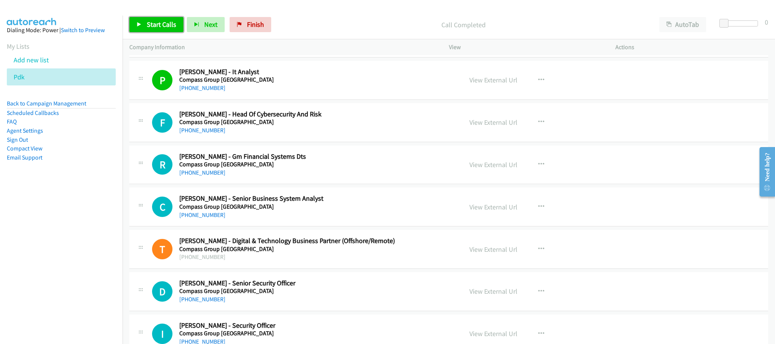
click at [157, 23] on span "Start Calls" at bounding box center [161, 24] width 29 height 9
click at [158, 23] on span "Pause" at bounding box center [155, 24] width 17 height 9
click at [481, 127] on link "View External Url" at bounding box center [493, 122] width 48 height 9
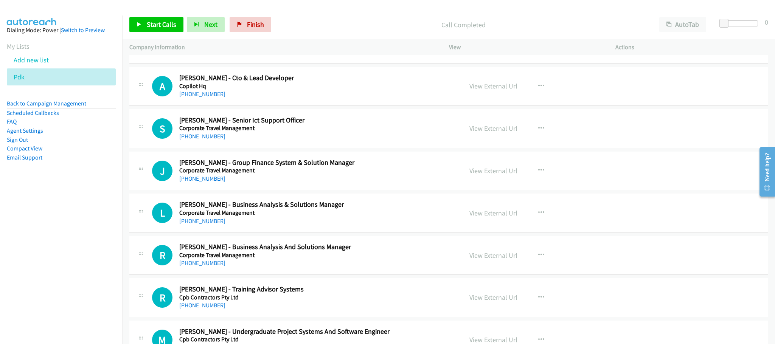
scroll to position [4368, 0]
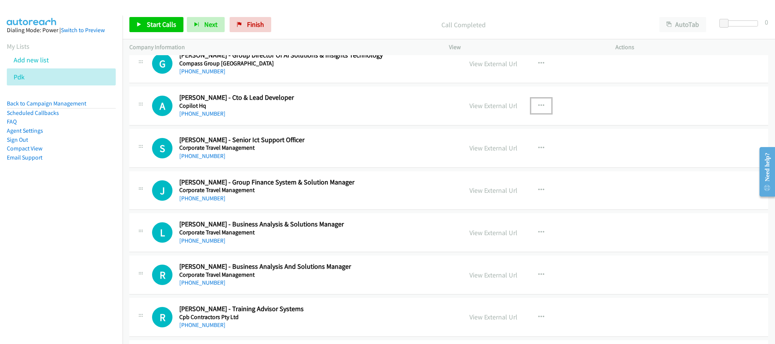
click at [538, 109] on icon "button" at bounding box center [541, 106] width 6 height 6
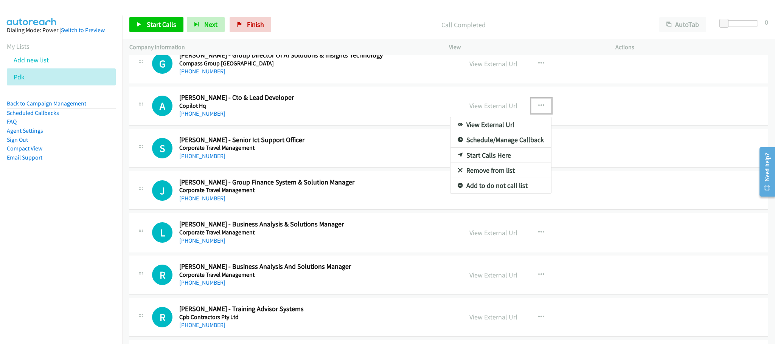
click at [484, 163] on link "Start Calls Here" at bounding box center [500, 155] width 101 height 15
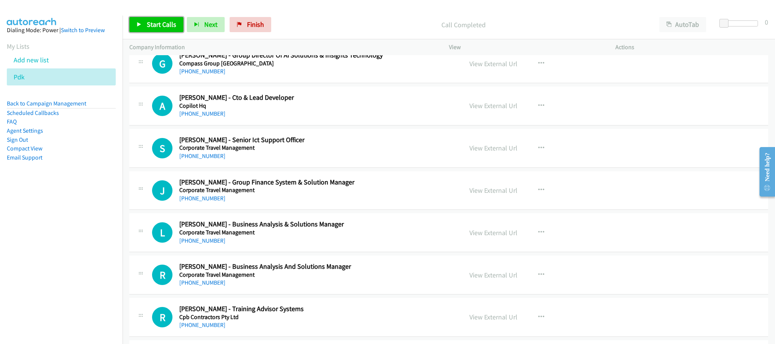
click at [159, 23] on span "Start Calls" at bounding box center [161, 24] width 29 height 9
click at [477, 110] on link "View External Url" at bounding box center [493, 105] width 48 height 9
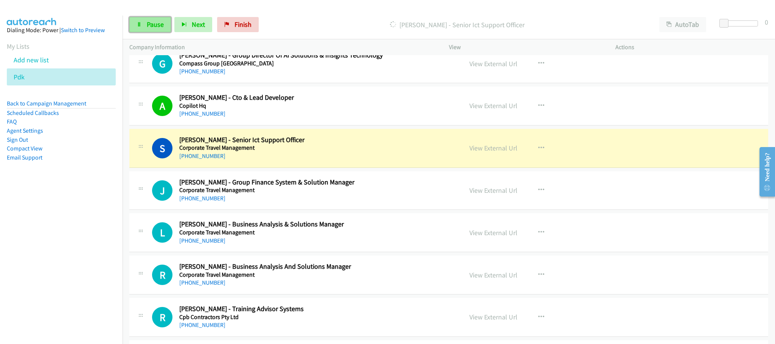
click at [154, 27] on span "Pause" at bounding box center [155, 24] width 17 height 9
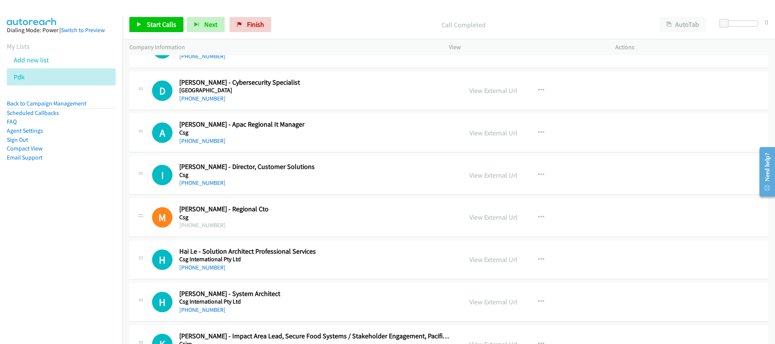
scroll to position [5162, 0]
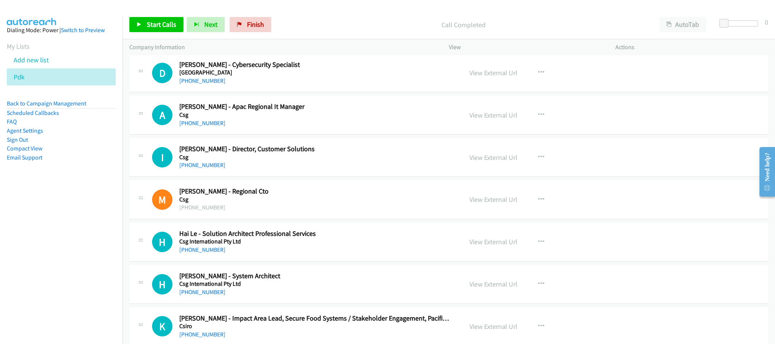
click at [402, 85] on div "+61 3 9663 1007" at bounding box center [315, 80] width 272 height 9
click at [537, 80] on button "button" at bounding box center [541, 72] width 20 height 15
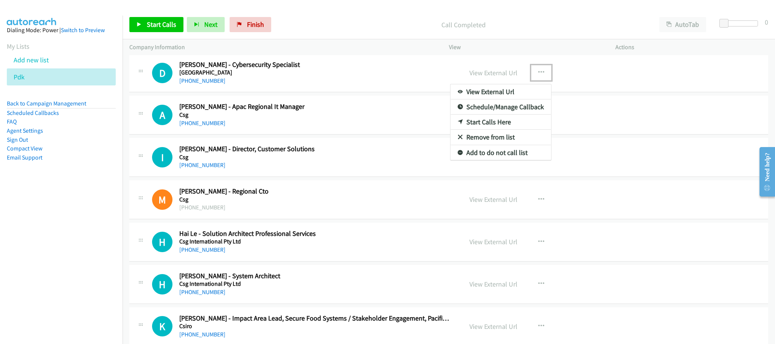
click at [489, 130] on link "Start Calls Here" at bounding box center [500, 122] width 101 height 15
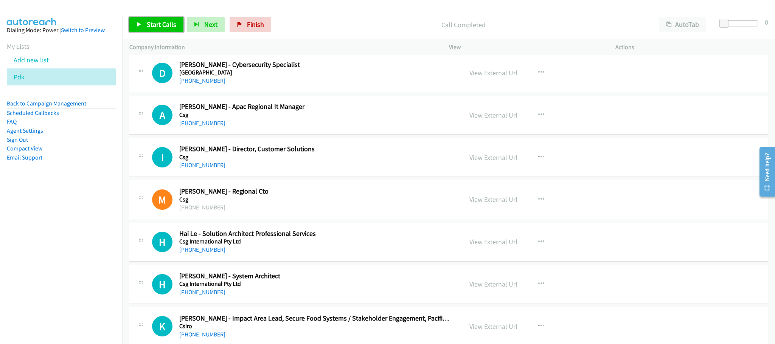
click at [151, 19] on link "Start Calls" at bounding box center [156, 24] width 54 height 15
click at [481, 77] on link "View External Url" at bounding box center [493, 72] width 48 height 9
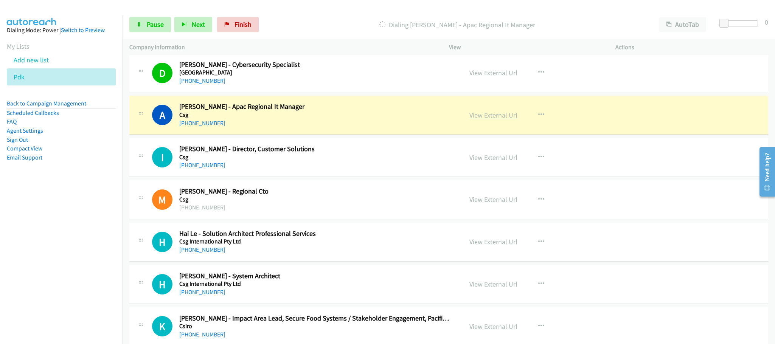
click at [473, 120] on link "View External Url" at bounding box center [493, 115] width 48 height 9
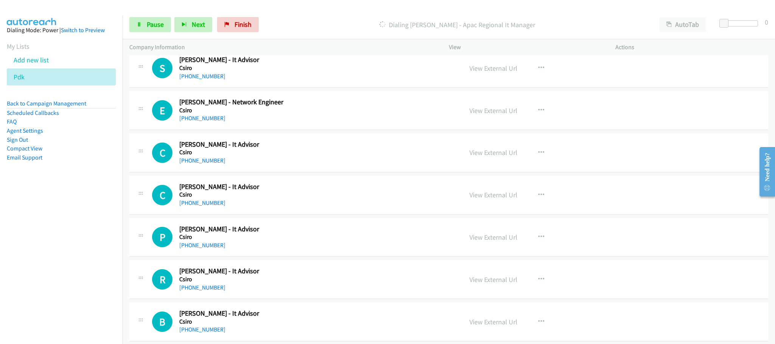
scroll to position [5446, 0]
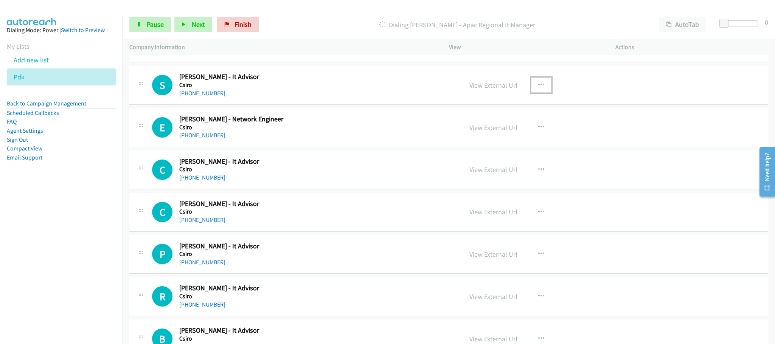
click at [538, 88] on icon "button" at bounding box center [541, 85] width 6 height 6
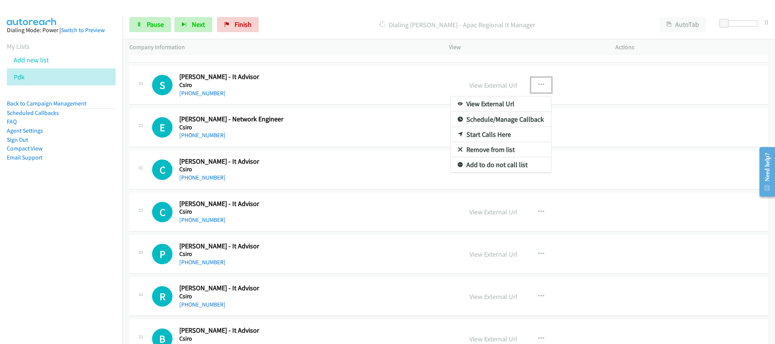
click at [500, 142] on link "Start Calls Here" at bounding box center [500, 134] width 101 height 15
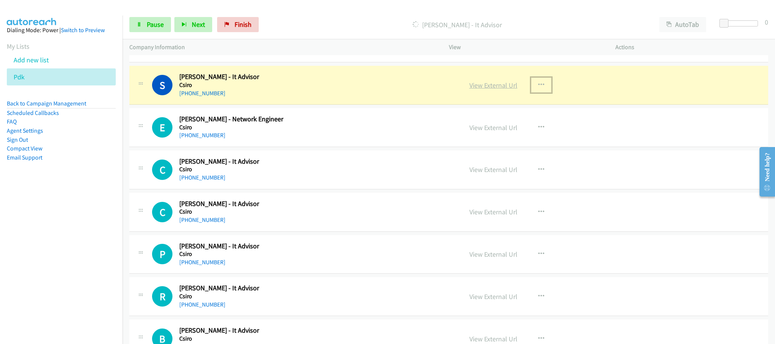
click at [475, 90] on link "View External Url" at bounding box center [493, 85] width 48 height 9
click at [147, 24] on span "Pause" at bounding box center [155, 24] width 17 height 9
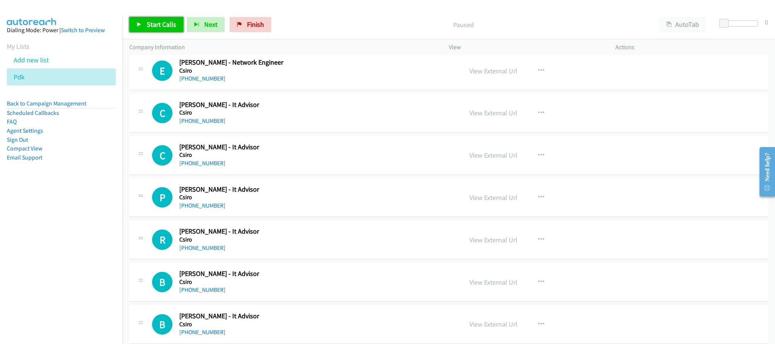
click at [152, 25] on span "Start Calls" at bounding box center [161, 24] width 29 height 9
click at [480, 76] on div "View External Url" at bounding box center [493, 71] width 48 height 10
click at [479, 75] on link "View External Url" at bounding box center [493, 71] width 48 height 9
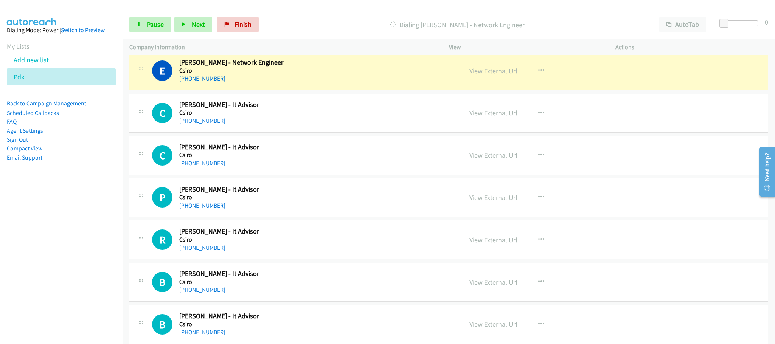
click at [470, 75] on link "View External Url" at bounding box center [493, 71] width 48 height 9
click at [473, 117] on link "View External Url" at bounding box center [493, 113] width 48 height 9
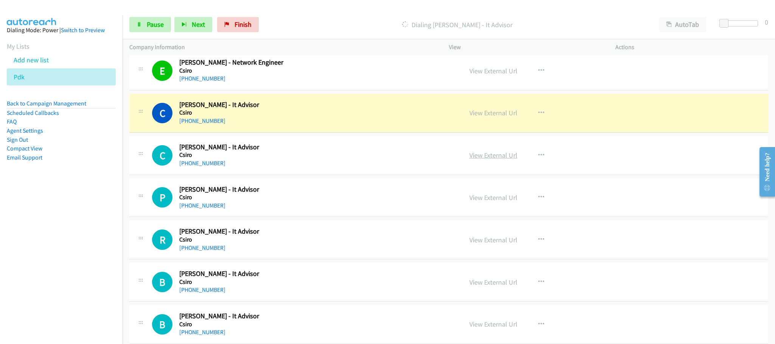
click at [493, 160] on link "View External Url" at bounding box center [493, 155] width 48 height 9
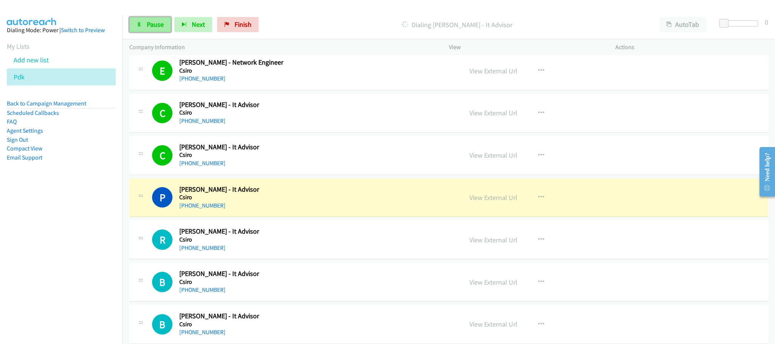
click at [158, 27] on span "Pause" at bounding box center [155, 24] width 17 height 9
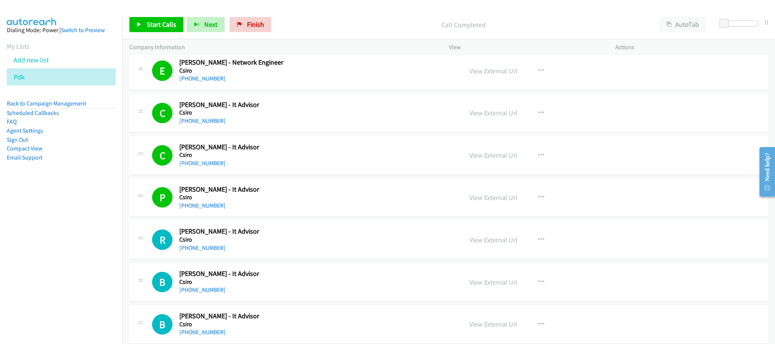
scroll to position [5584, 0]
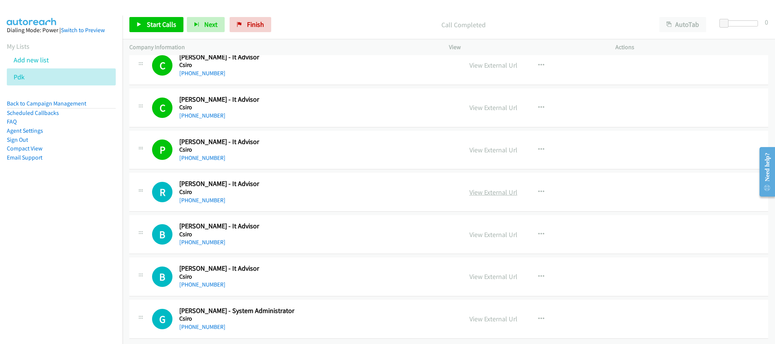
click at [473, 188] on link "View External Url" at bounding box center [493, 192] width 48 height 9
click at [159, 26] on span "Start Calls" at bounding box center [161, 24] width 29 height 9
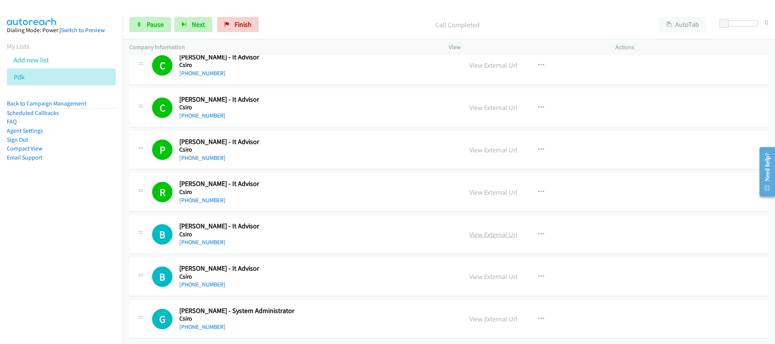
click at [494, 230] on link "View External Url" at bounding box center [493, 234] width 48 height 9
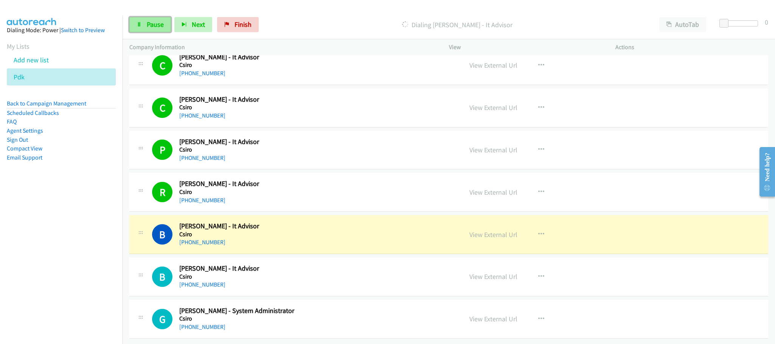
click at [155, 23] on span "Pause" at bounding box center [155, 24] width 17 height 9
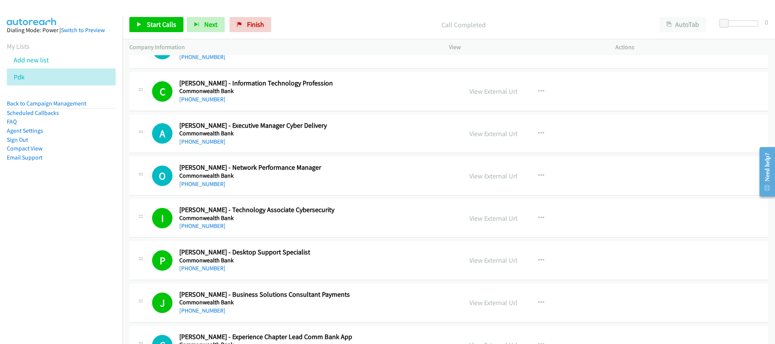
scroll to position [851, 0]
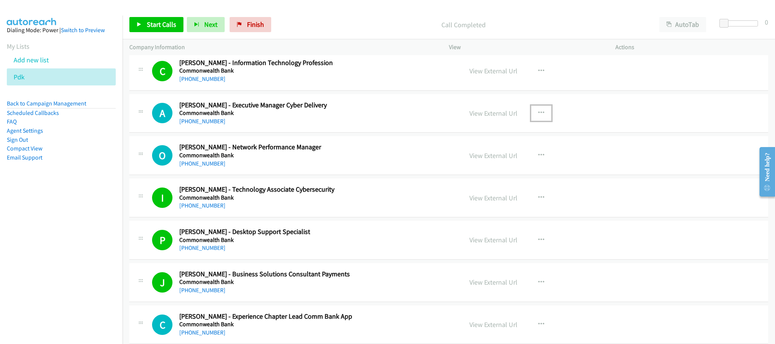
click at [539, 116] on icon "button" at bounding box center [541, 113] width 6 height 6
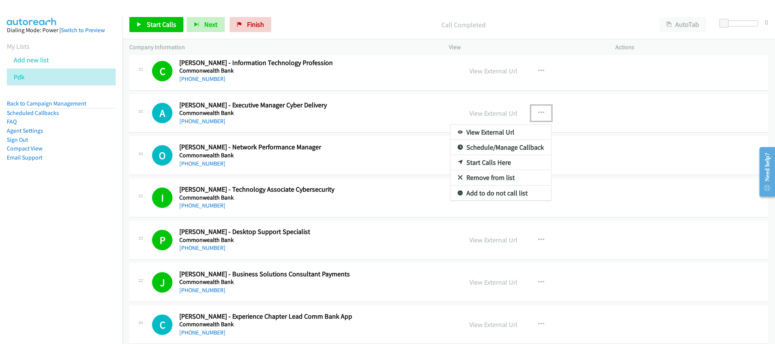
click at [509, 169] on link "Start Calls Here" at bounding box center [500, 162] width 101 height 15
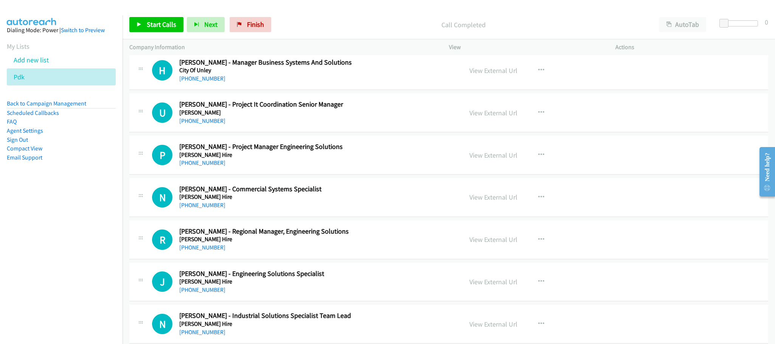
scroll to position [0, 0]
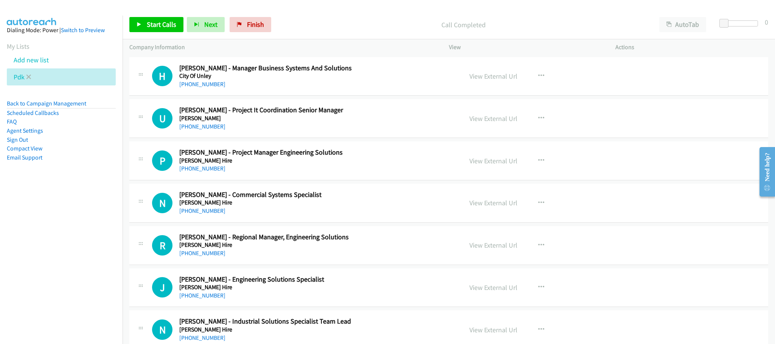
click at [29, 79] on link at bounding box center [28, 77] width 5 height 9
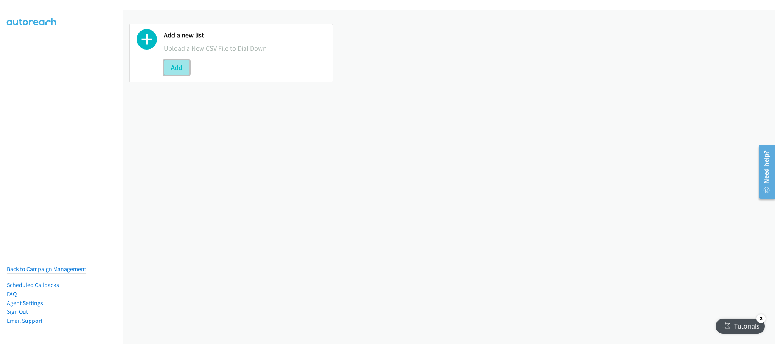
click at [180, 71] on button "Add" at bounding box center [177, 67] width 26 height 15
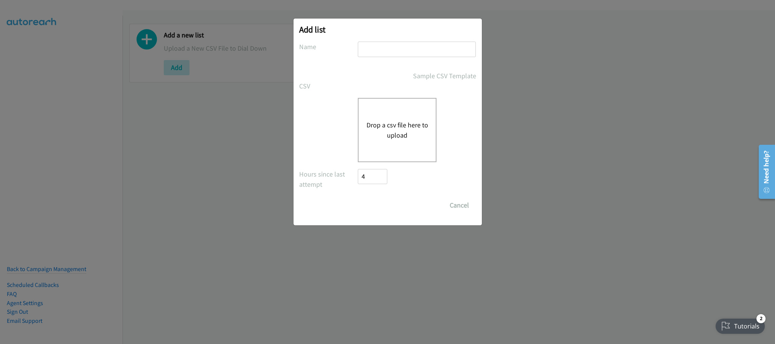
click at [394, 119] on div "Drop a csv file here to upload" at bounding box center [397, 130] width 79 height 64
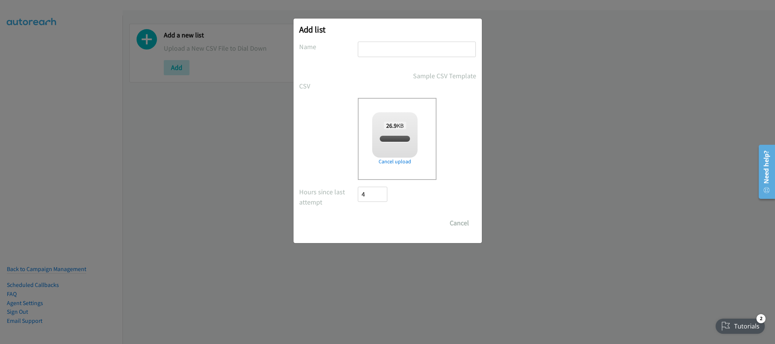
checkbox input "true"
click at [411, 50] on input "text" at bounding box center [417, 50] width 118 height 16
type input "PDK"
click at [387, 221] on input "Save List" at bounding box center [378, 223] width 40 height 15
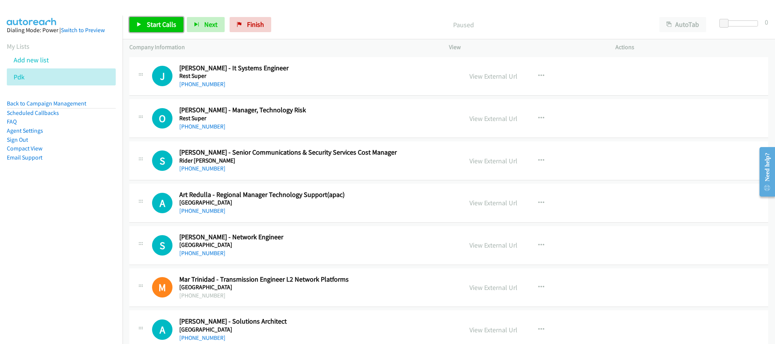
click at [164, 30] on link "Start Calls" at bounding box center [156, 24] width 54 height 15
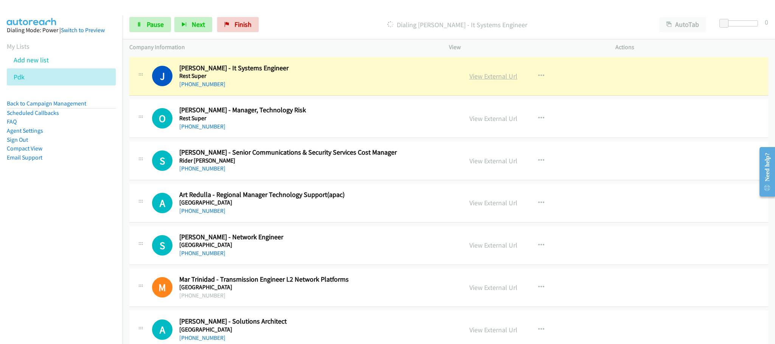
click at [486, 75] on link "View External Url" at bounding box center [493, 76] width 48 height 9
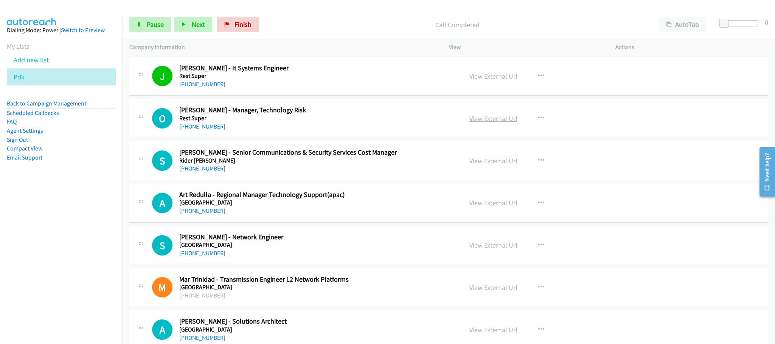
click at [472, 114] on link "View External Url" at bounding box center [493, 118] width 48 height 9
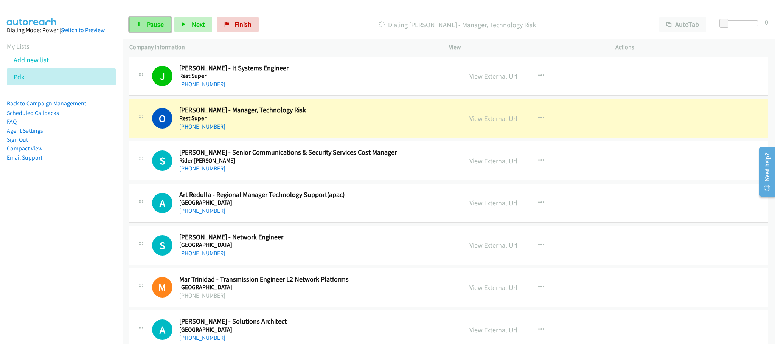
click at [158, 28] on span "Pause" at bounding box center [155, 24] width 17 height 9
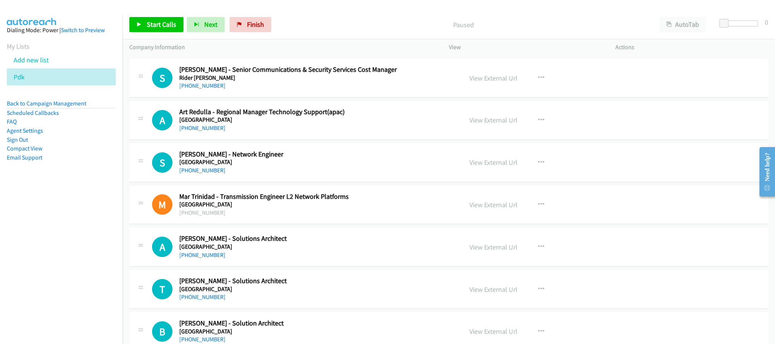
scroll to position [57, 0]
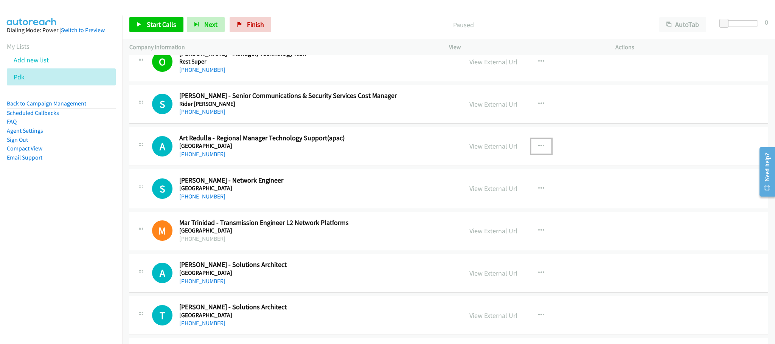
click at [538, 144] on icon "button" at bounding box center [541, 146] width 6 height 6
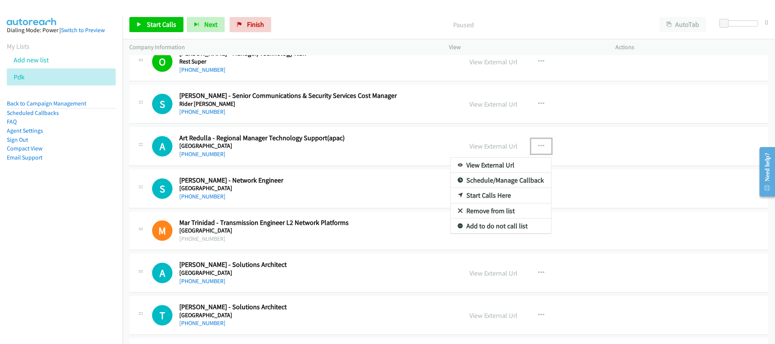
click at [478, 196] on link "Start Calls Here" at bounding box center [500, 195] width 101 height 15
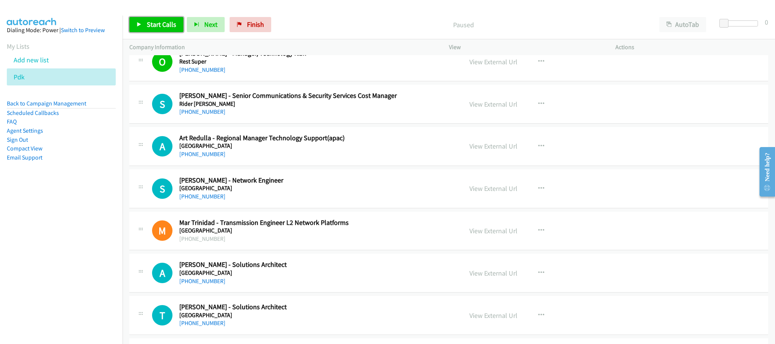
click at [162, 23] on span "Start Calls" at bounding box center [161, 24] width 29 height 9
click at [496, 142] on link "View External Url" at bounding box center [493, 146] width 48 height 9
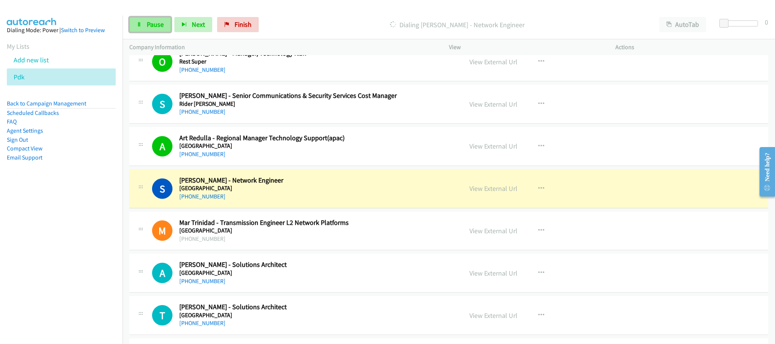
click at [158, 23] on span "Pause" at bounding box center [155, 24] width 17 height 9
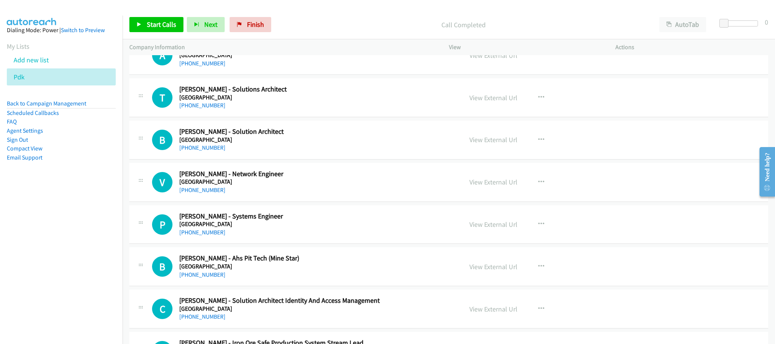
scroll to position [284, 0]
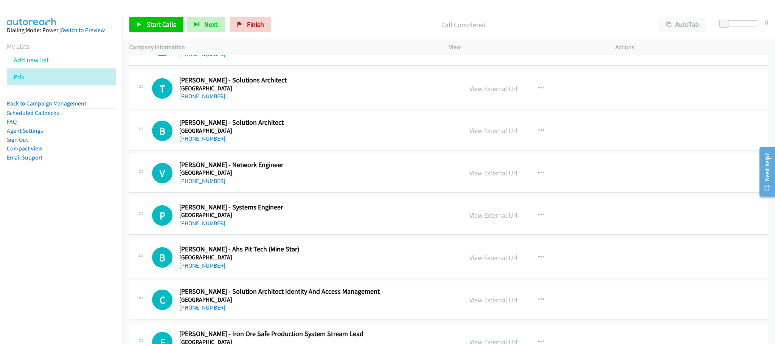
drag, startPoint x: 394, startPoint y: 176, endPoint x: 399, endPoint y: 178, distance: 5.3
click at [394, 176] on h5 "[GEOGRAPHIC_DATA]" at bounding box center [315, 173] width 272 height 8
click at [538, 172] on icon "button" at bounding box center [541, 173] width 6 height 6
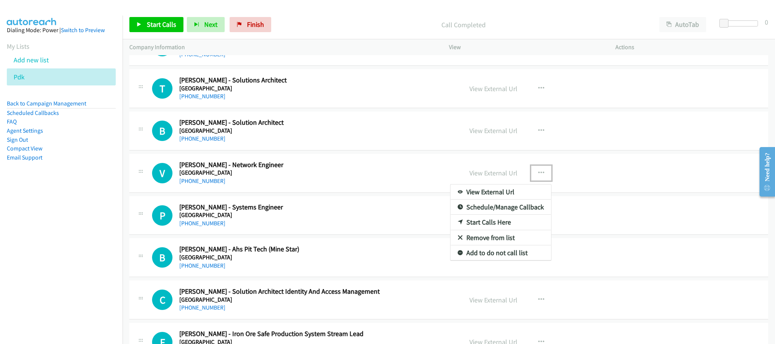
click at [477, 224] on link "Start Calls Here" at bounding box center [500, 222] width 101 height 15
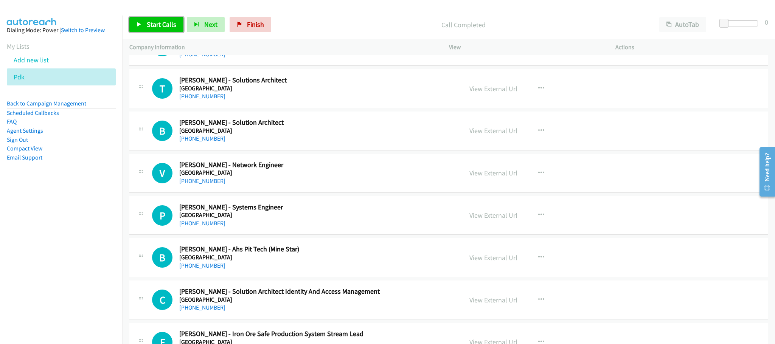
click at [163, 22] on span "Start Calls" at bounding box center [161, 24] width 29 height 9
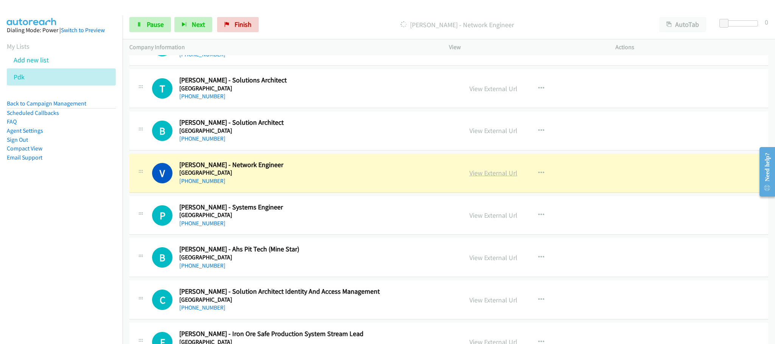
click at [478, 171] on link "View External Url" at bounding box center [493, 173] width 48 height 9
click at [157, 19] on link "Pause" at bounding box center [150, 24] width 42 height 15
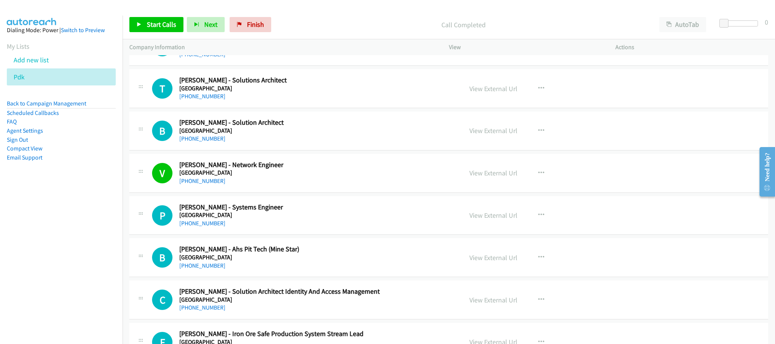
click at [338, 169] on h2 "[PERSON_NAME] - Network Engineer" at bounding box center [315, 165] width 272 height 9
click at [489, 176] on link "View External Url" at bounding box center [493, 173] width 48 height 9
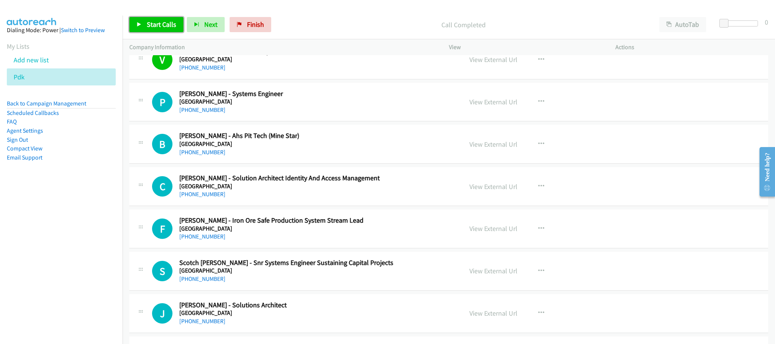
click at [163, 27] on span "Start Calls" at bounding box center [161, 24] width 29 height 9
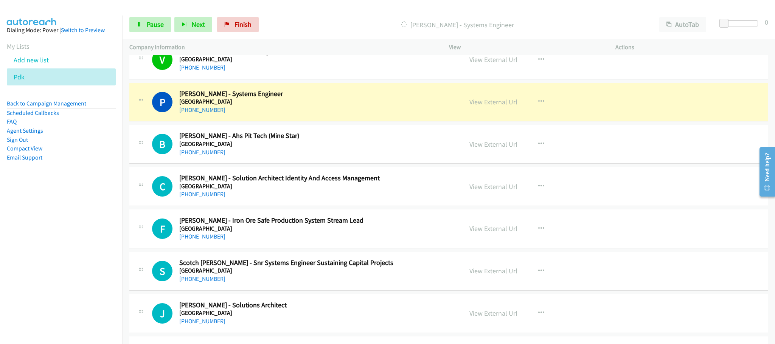
click at [490, 101] on link "View External Url" at bounding box center [493, 102] width 48 height 9
click at [142, 23] on link "Pause" at bounding box center [150, 24] width 42 height 15
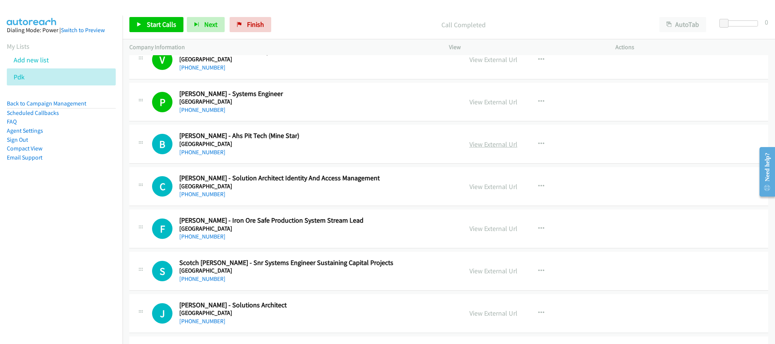
click at [482, 147] on link "View External Url" at bounding box center [493, 144] width 48 height 9
click at [495, 233] on link "View External Url" at bounding box center [493, 228] width 48 height 9
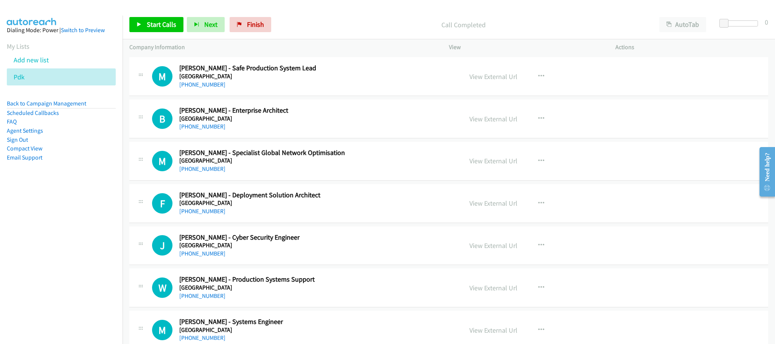
scroll to position [737, 0]
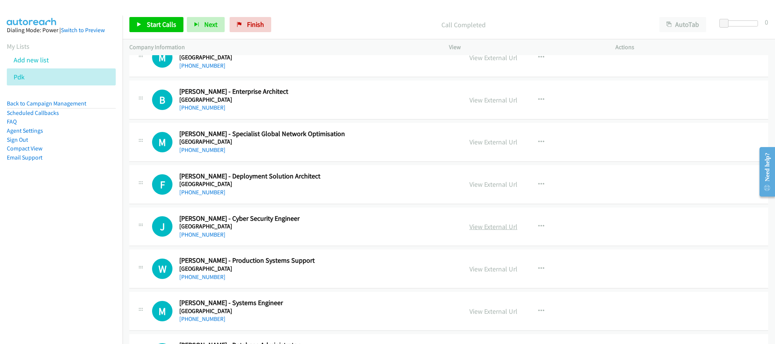
click at [478, 229] on link "View External Url" at bounding box center [493, 226] width 48 height 9
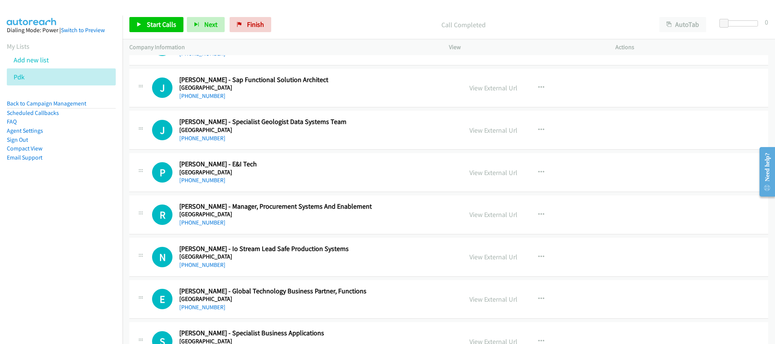
scroll to position [1361, 0]
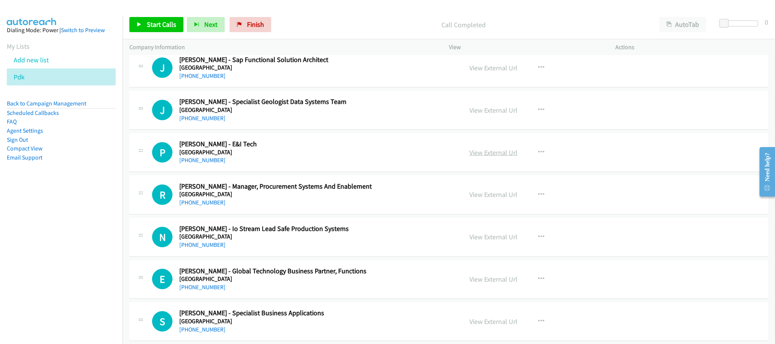
click at [494, 156] on link "View External Url" at bounding box center [493, 152] width 48 height 9
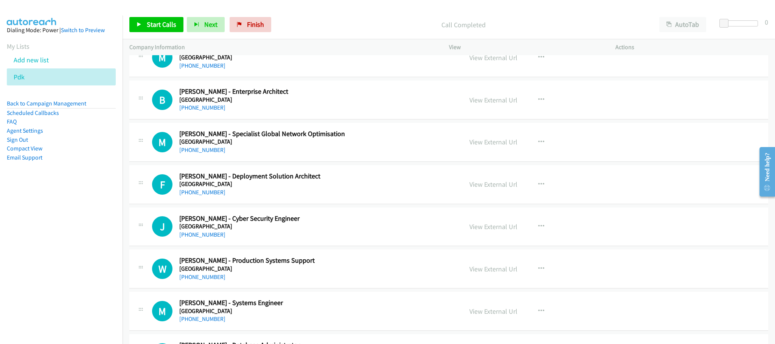
scroll to position [794, 0]
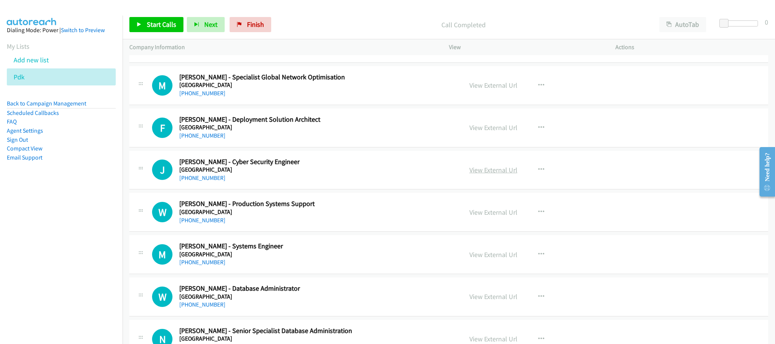
click at [508, 172] on link "View External Url" at bounding box center [493, 170] width 48 height 9
click at [538, 171] on icon "button" at bounding box center [541, 170] width 6 height 6
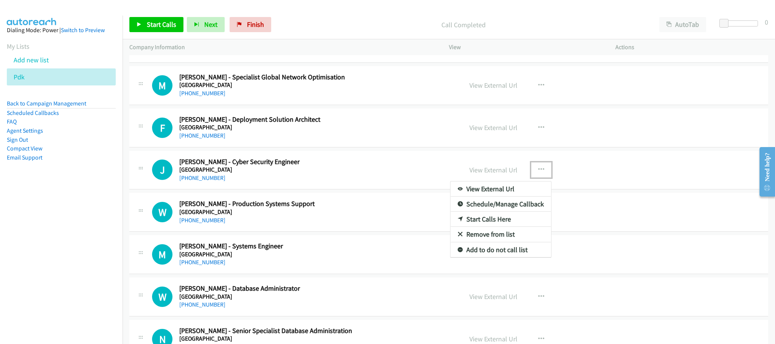
click at [485, 223] on link "Start Calls Here" at bounding box center [500, 219] width 101 height 15
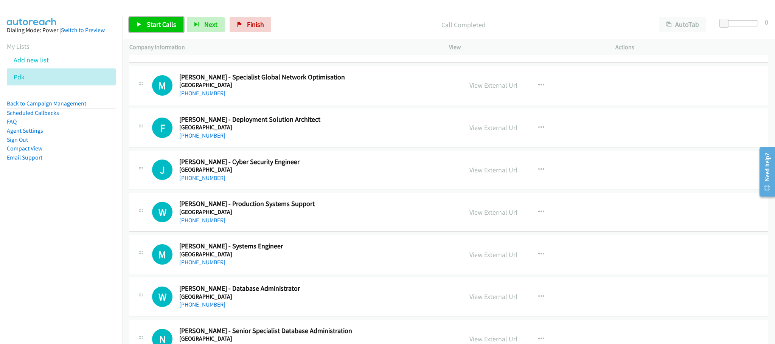
click at [162, 25] on span "Start Calls" at bounding box center [161, 24] width 29 height 9
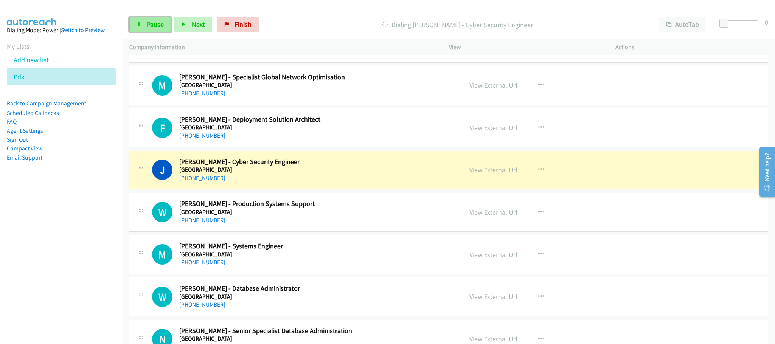
click at [153, 21] on span "Pause" at bounding box center [155, 24] width 17 height 9
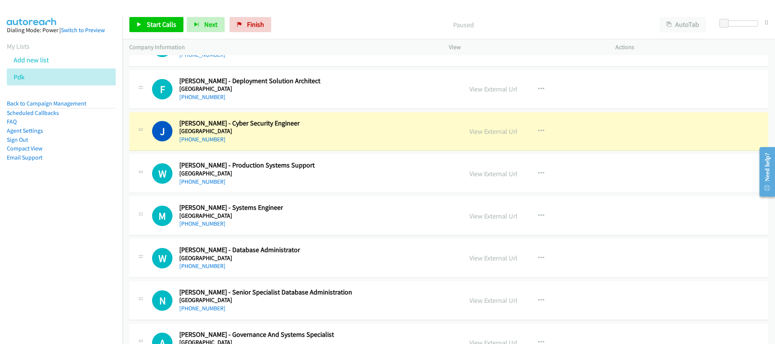
scroll to position [964, 0]
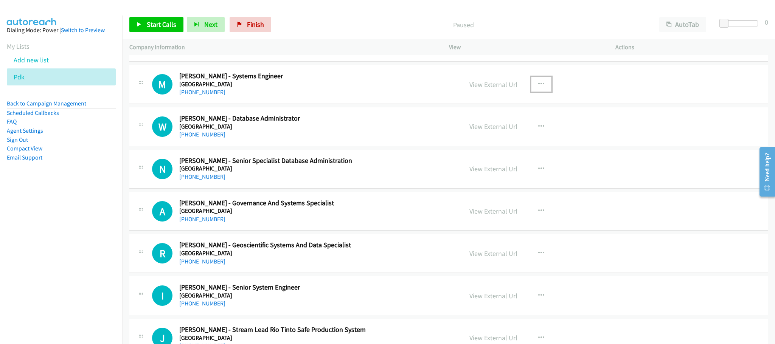
click at [538, 87] on icon "button" at bounding box center [541, 84] width 6 height 6
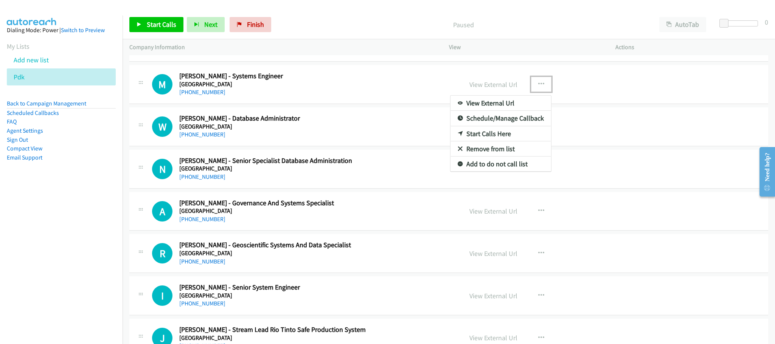
click at [483, 140] on link "Start Calls Here" at bounding box center [500, 133] width 101 height 15
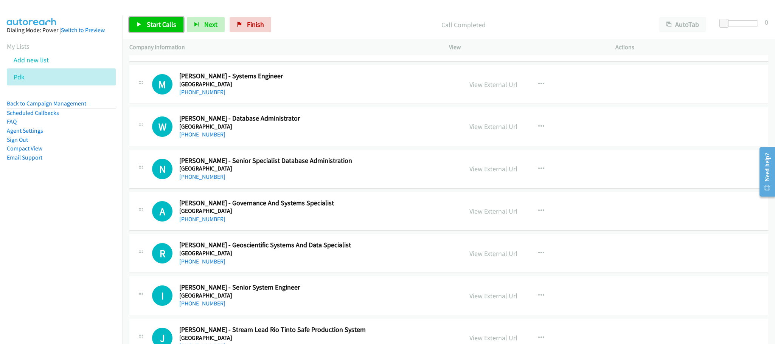
click at [163, 20] on link "Start Calls" at bounding box center [156, 24] width 54 height 15
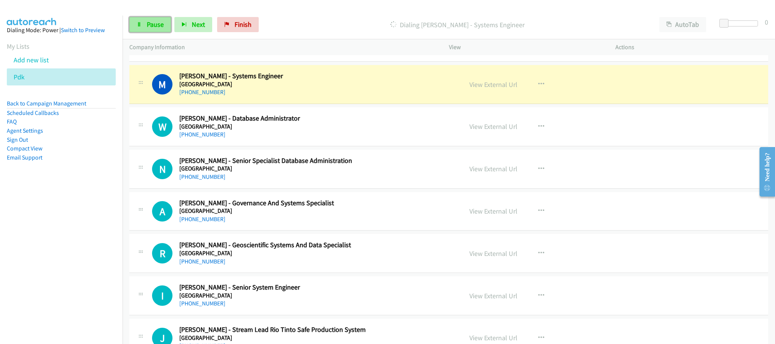
click at [156, 17] on link "Pause" at bounding box center [150, 24] width 42 height 15
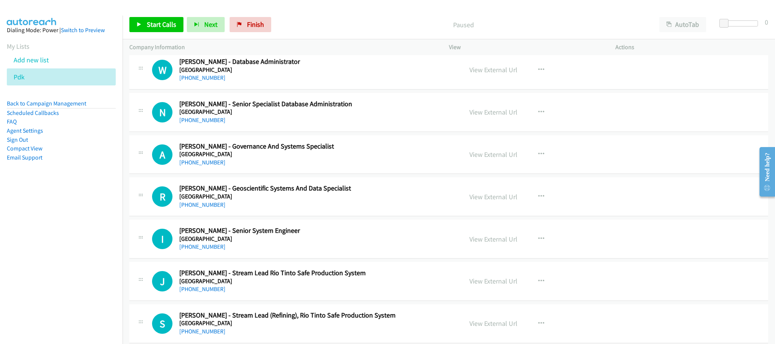
scroll to position [1078, 0]
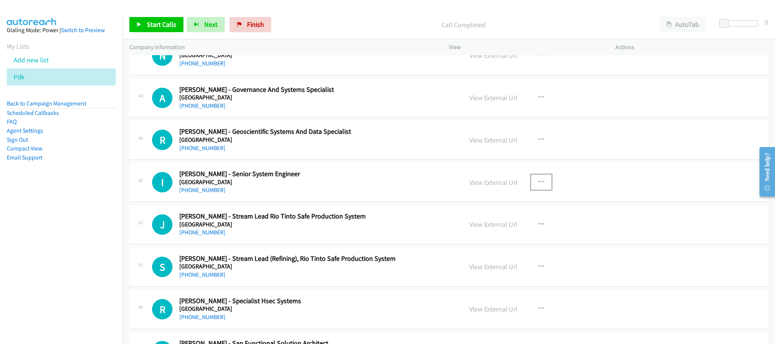
click at [531, 187] on button "button" at bounding box center [541, 182] width 20 height 15
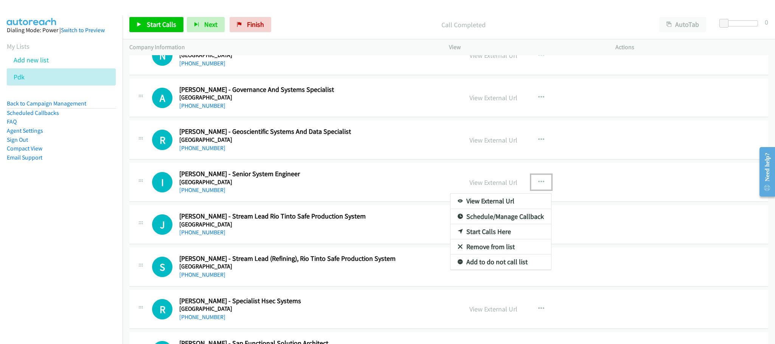
click at [475, 239] on link "Start Calls Here" at bounding box center [500, 231] width 101 height 15
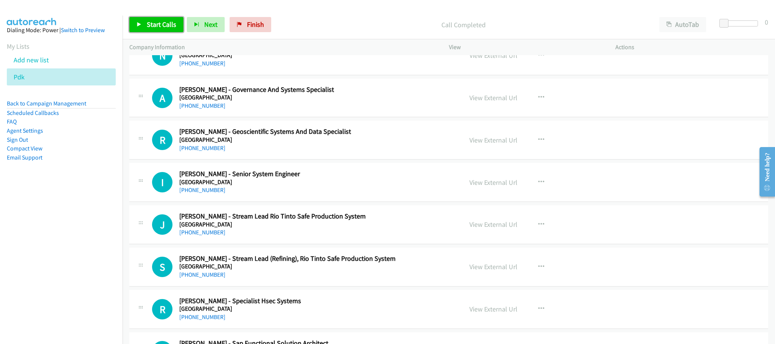
click at [169, 22] on span "Start Calls" at bounding box center [161, 24] width 29 height 9
click at [483, 193] on div "View External Url View External Url Schedule/Manage Callback Start Calls Here R…" at bounding box center [549, 182] width 173 height 25
click at [473, 185] on link "View External Url" at bounding box center [493, 182] width 48 height 9
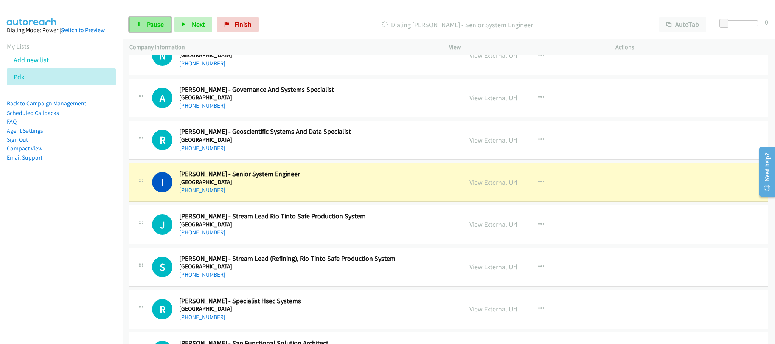
click at [152, 28] on span "Pause" at bounding box center [155, 24] width 17 height 9
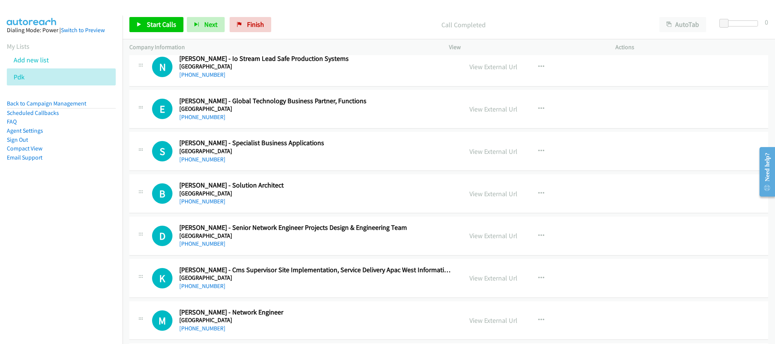
scroll to position [1588, 0]
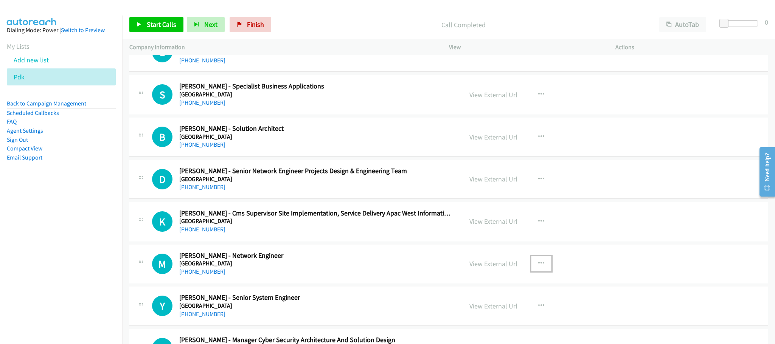
click at [532, 267] on button "button" at bounding box center [541, 263] width 20 height 15
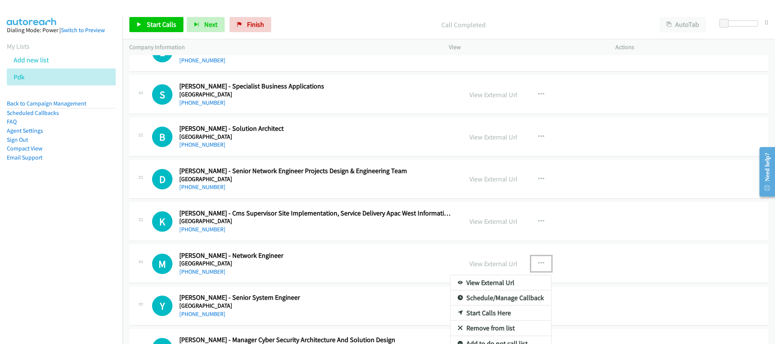
click at [487, 321] on link "Start Calls Here" at bounding box center [500, 313] width 101 height 15
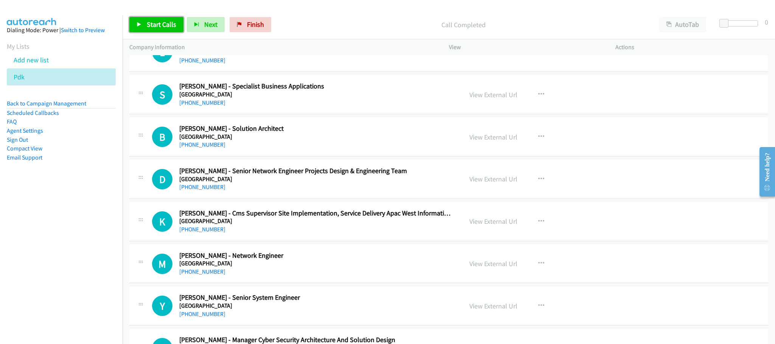
click at [160, 28] on span "Start Calls" at bounding box center [161, 24] width 29 height 9
click at [483, 268] on link "View External Url" at bounding box center [493, 263] width 48 height 9
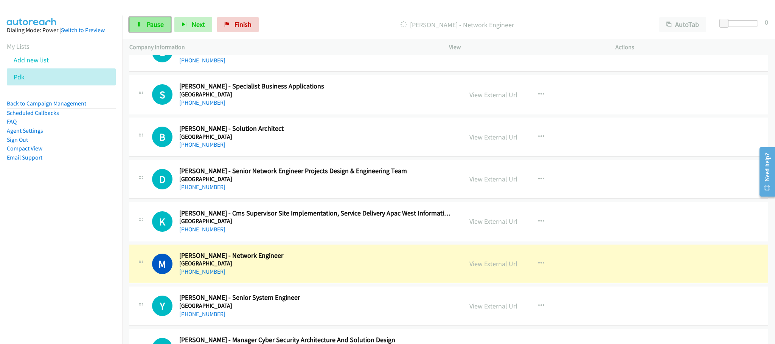
click at [141, 24] on icon at bounding box center [139, 24] width 5 height 5
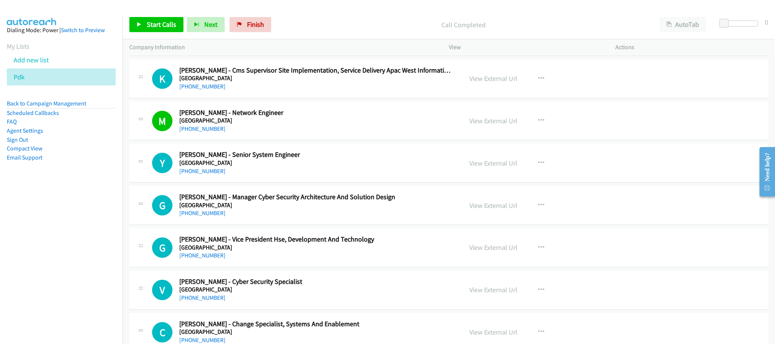
scroll to position [1758, 0]
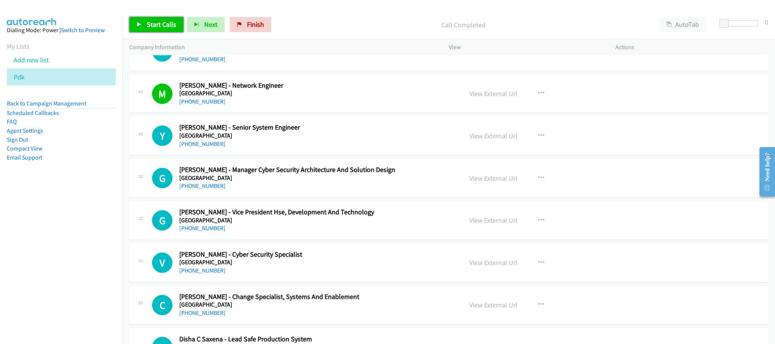
click at [155, 24] on span "Start Calls" at bounding box center [161, 24] width 29 height 9
click at [486, 140] on link "View External Url" at bounding box center [493, 136] width 48 height 9
click at [498, 183] on link "View External Url" at bounding box center [493, 178] width 48 height 9
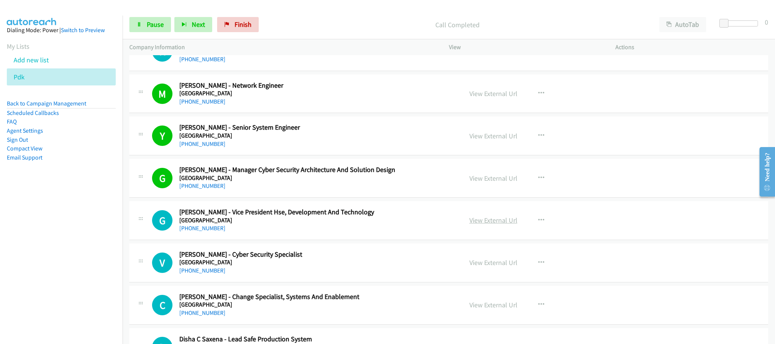
click at [501, 225] on link "View External Url" at bounding box center [493, 220] width 48 height 9
click at [150, 20] on span "Pause" at bounding box center [155, 24] width 17 height 9
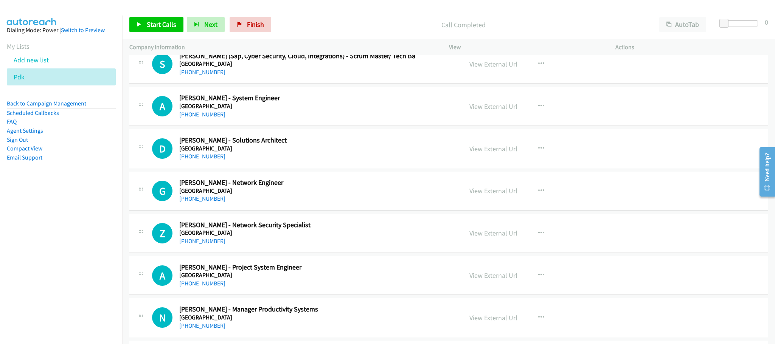
scroll to position [2950, 0]
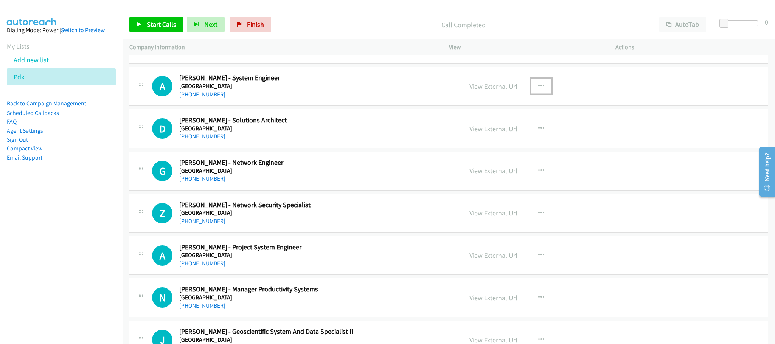
click at [539, 89] on icon "button" at bounding box center [541, 86] width 6 height 6
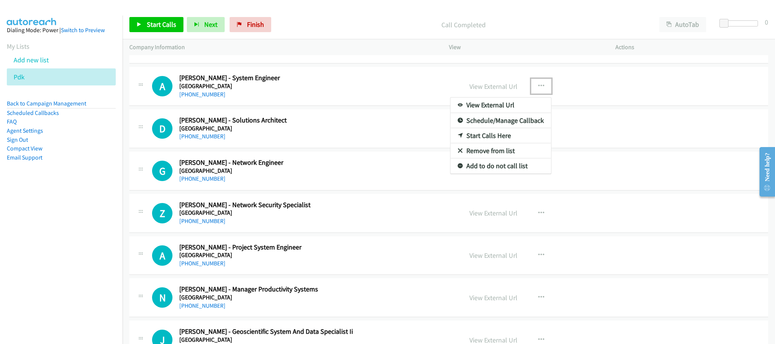
click at [467, 143] on link "Start Calls Here" at bounding box center [500, 135] width 101 height 15
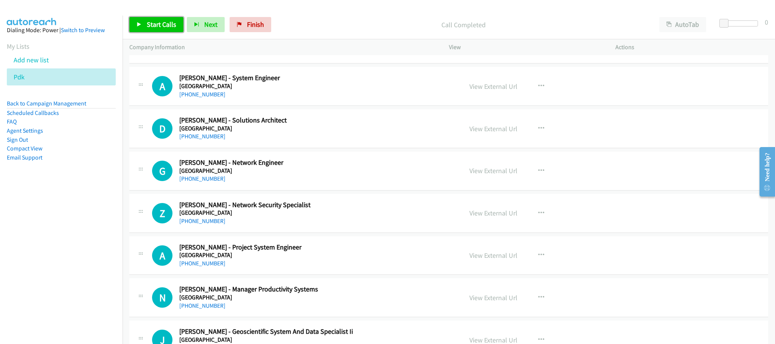
click at [154, 20] on link "Start Calls" at bounding box center [156, 24] width 54 height 15
click at [154, 20] on link "Pause" at bounding box center [150, 24] width 42 height 15
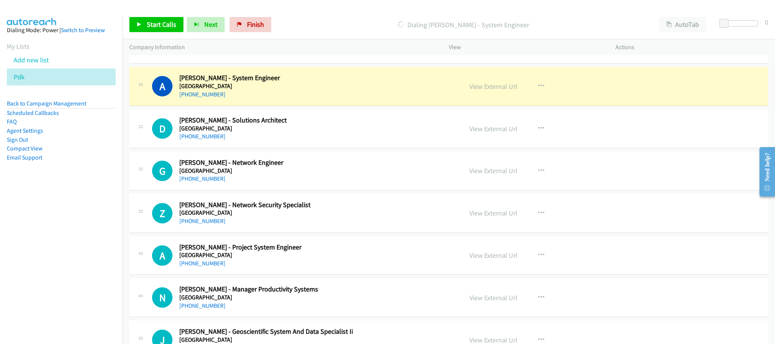
scroll to position [2836, 0]
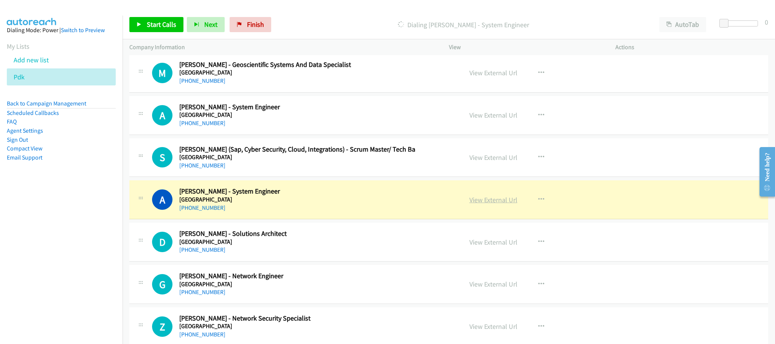
click at [483, 204] on link "View External Url" at bounding box center [493, 200] width 48 height 9
